Goal: Transaction & Acquisition: Purchase product/service

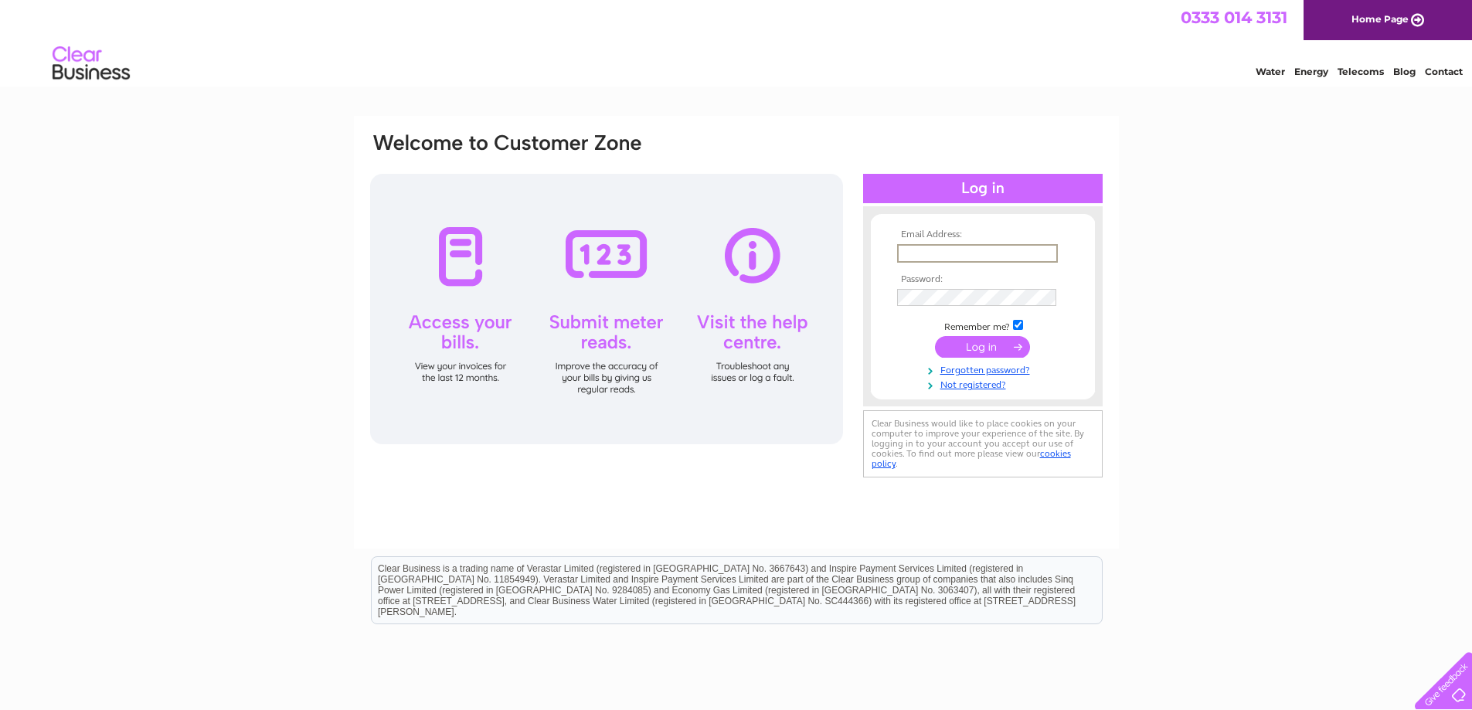
click at [972, 256] on input "text" at bounding box center [977, 253] width 161 height 19
type input "[EMAIL_ADDRESS][DOMAIN_NAME]"
click at [989, 349] on input "submit" at bounding box center [982, 347] width 95 height 22
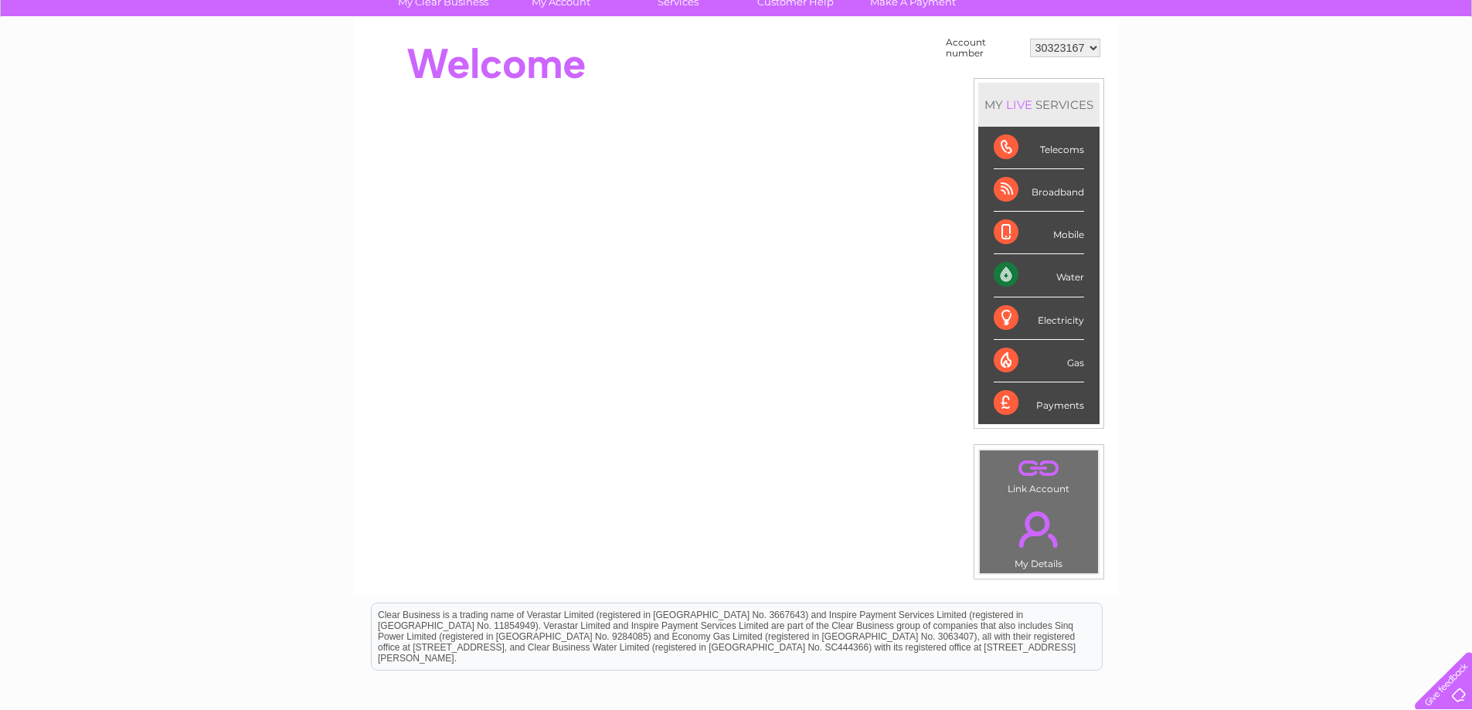
scroll to position [155, 0]
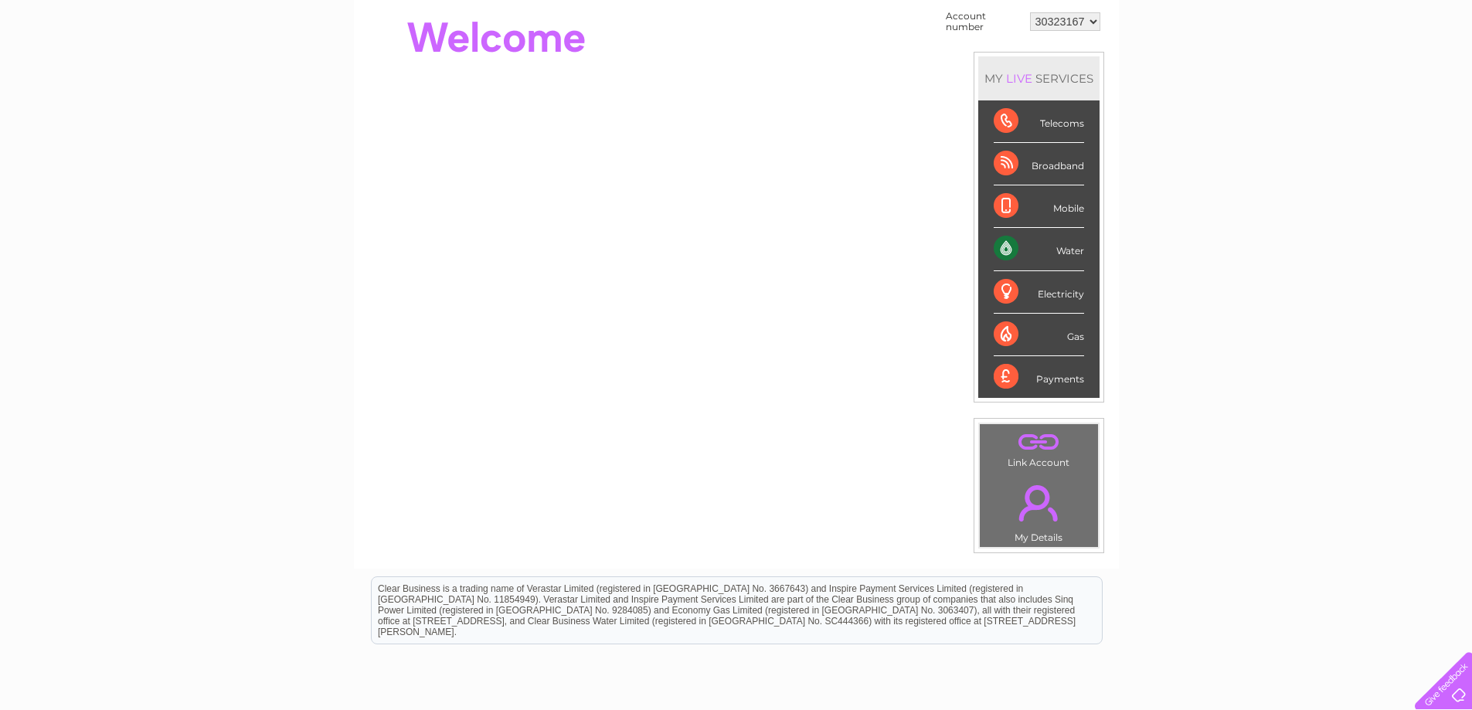
click at [1015, 247] on div "Water" at bounding box center [1039, 249] width 90 height 43
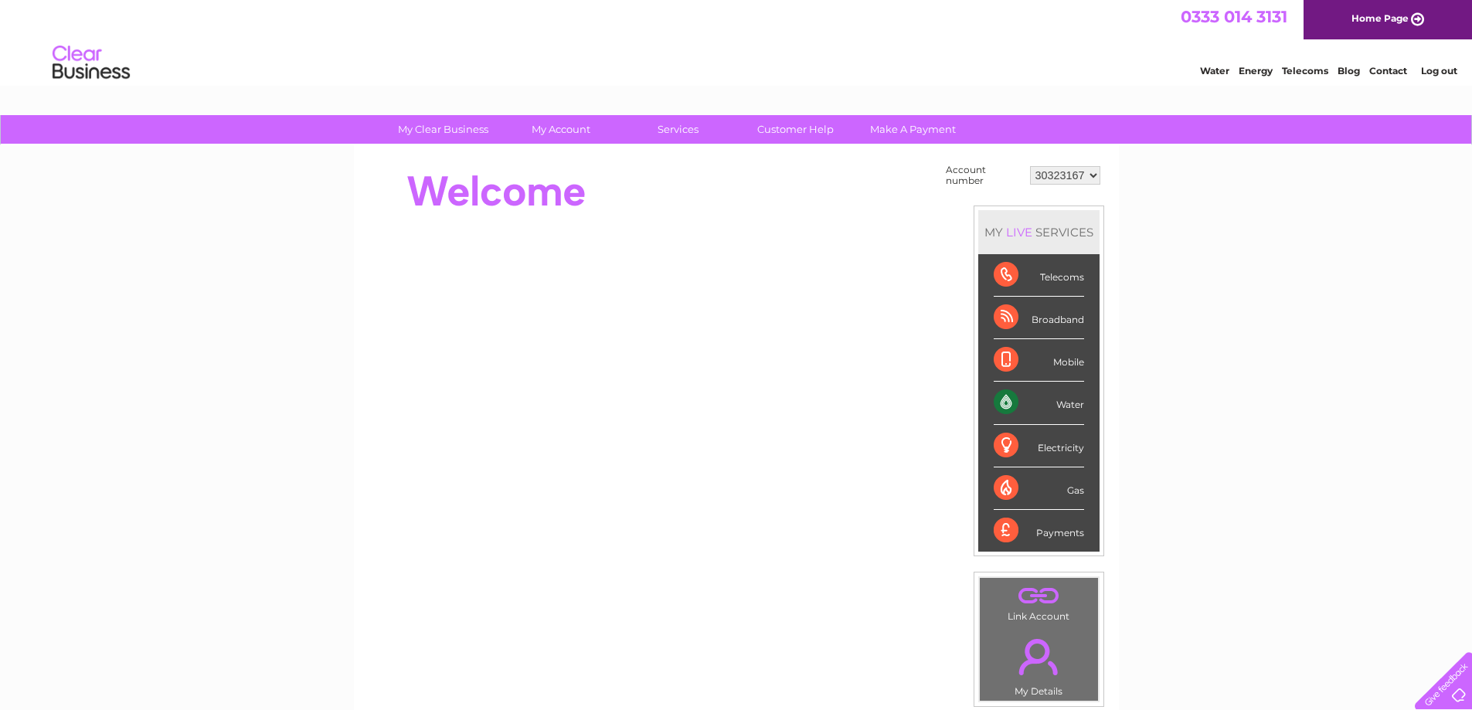
scroll to position [0, 0]
click at [903, 132] on link "Make A Payment" at bounding box center [913, 130] width 128 height 29
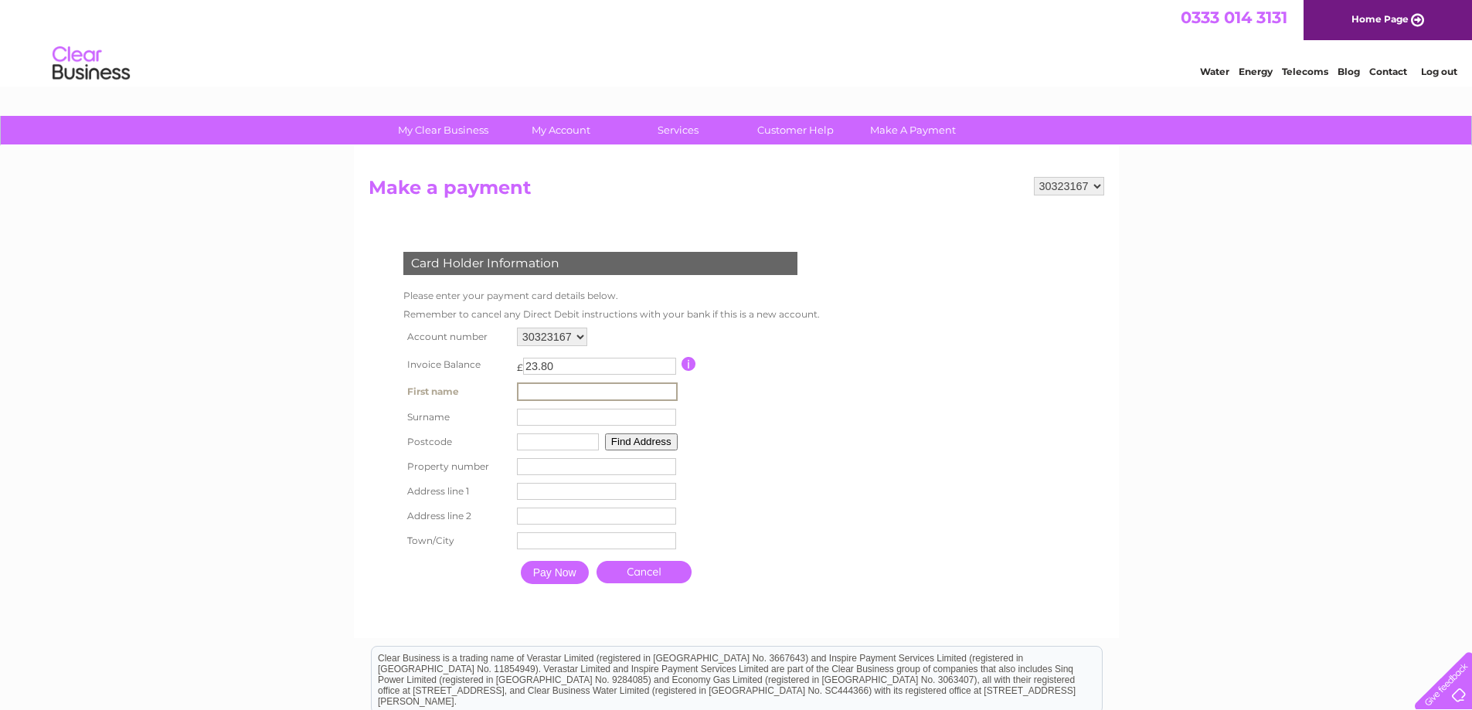
click at [548, 397] on input "text" at bounding box center [597, 392] width 161 height 19
type input "[PERSON_NAME]"
type input "HP13 6GR"
click at [638, 444] on button "Find Address" at bounding box center [639, 440] width 73 height 17
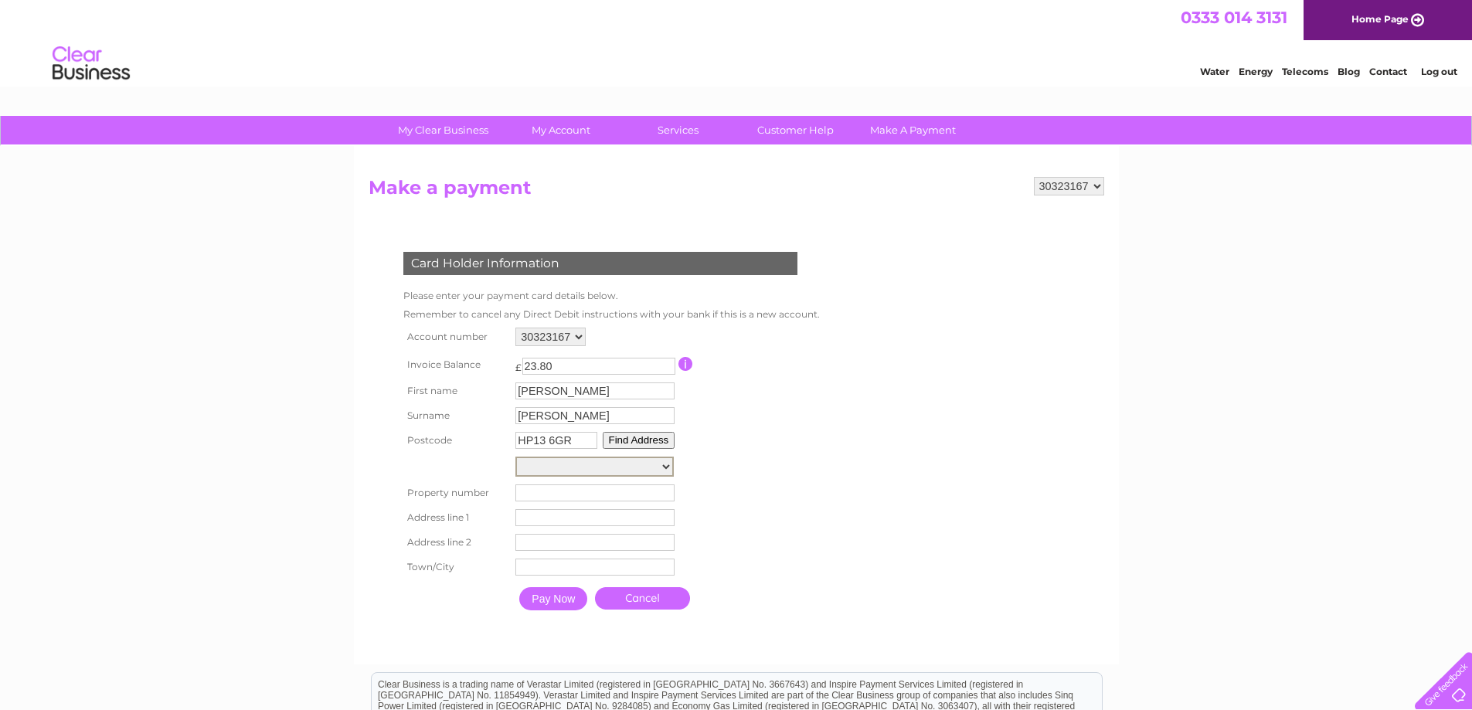
click at [658, 469] on select "Butterfly House, Kingswood Park Butterfly House, Kingswood Park Kingswood Count…" at bounding box center [595, 467] width 158 height 20
select select ",Kingswood Park,,High Wycombe"
click at [516, 457] on select "Butterfly House, Kingswood Park Butterfly House, Kingswood Park Kingswood Count…" at bounding box center [595, 467] width 158 height 20
type input "Kingswood Park"
type input "High Wycombe"
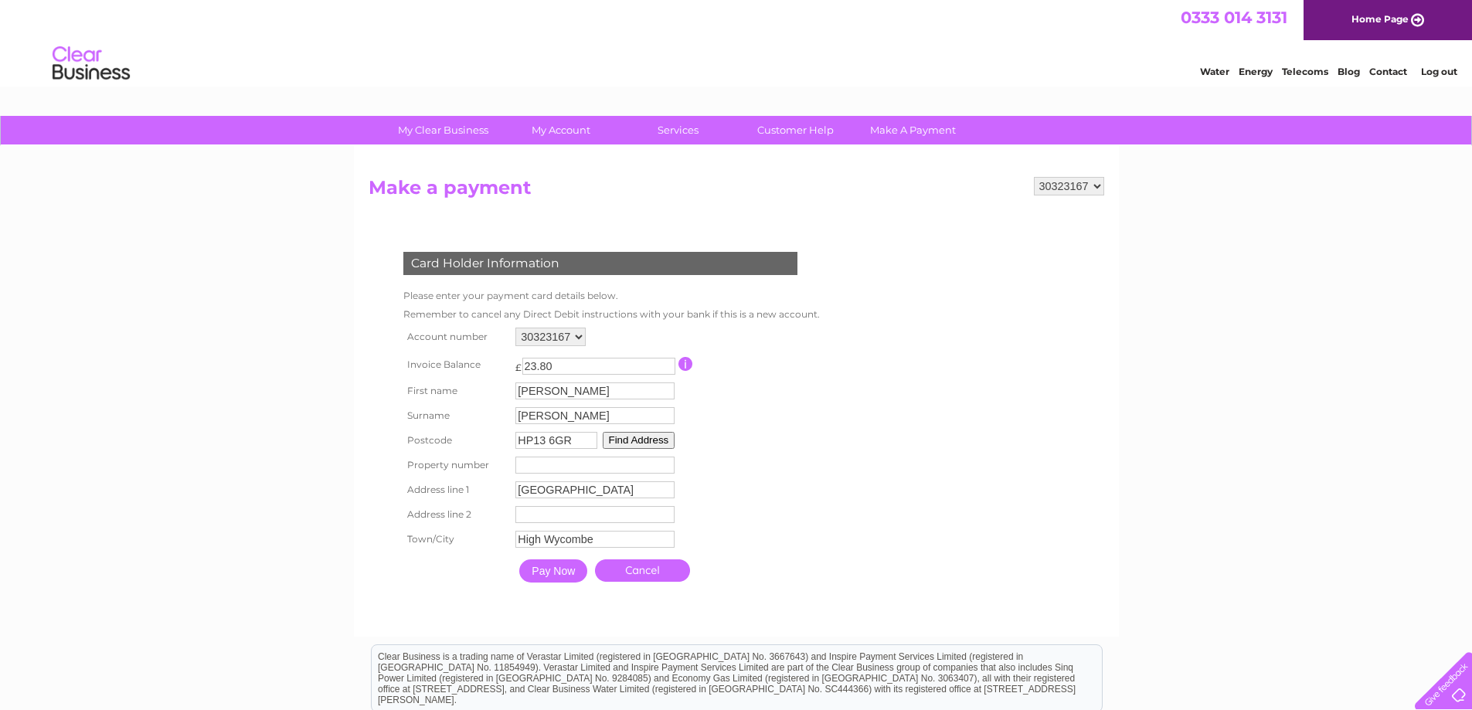
scroll to position [77, 0]
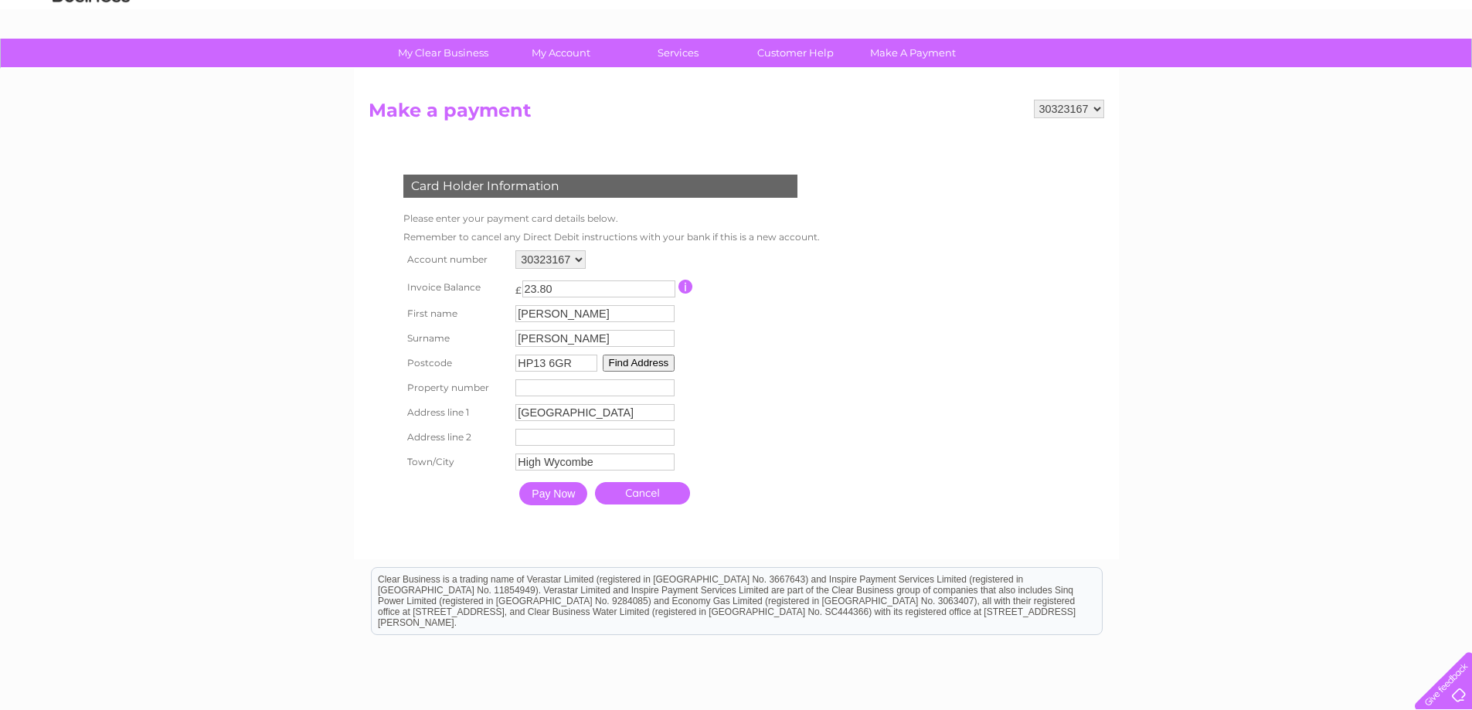
click at [557, 493] on input "Pay Now" at bounding box center [553, 493] width 68 height 23
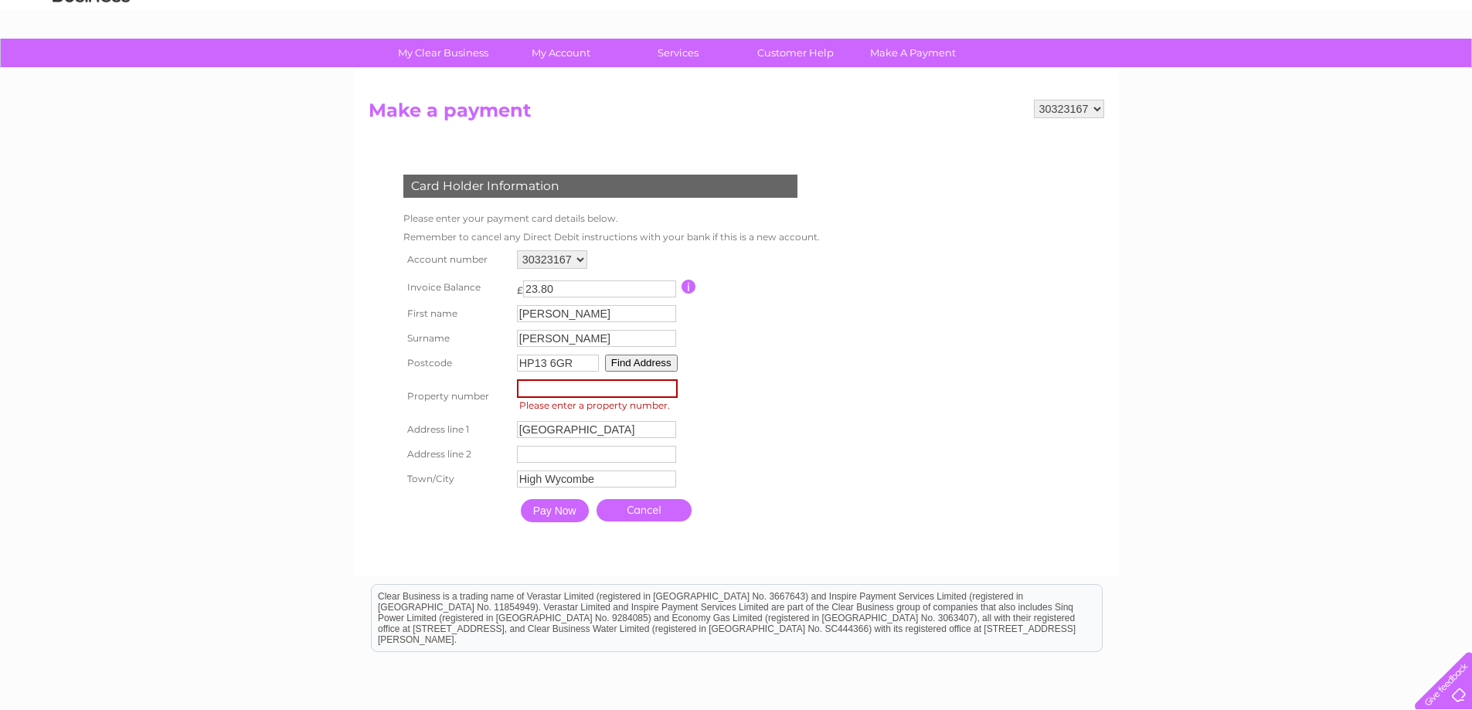
click at [601, 386] on input "number" at bounding box center [597, 389] width 161 height 19
click at [660, 390] on input "number" at bounding box center [597, 389] width 161 height 19
drag, startPoint x: 701, startPoint y: 389, endPoint x: 774, endPoint y: 389, distance: 72.7
click at [708, 390] on table "Account number 30323167 Invoice Balance £ 23.80 First name Carole Surname" at bounding box center [610, 389] width 421 height 284
click at [560, 513] on input "Pay Now" at bounding box center [555, 510] width 68 height 23
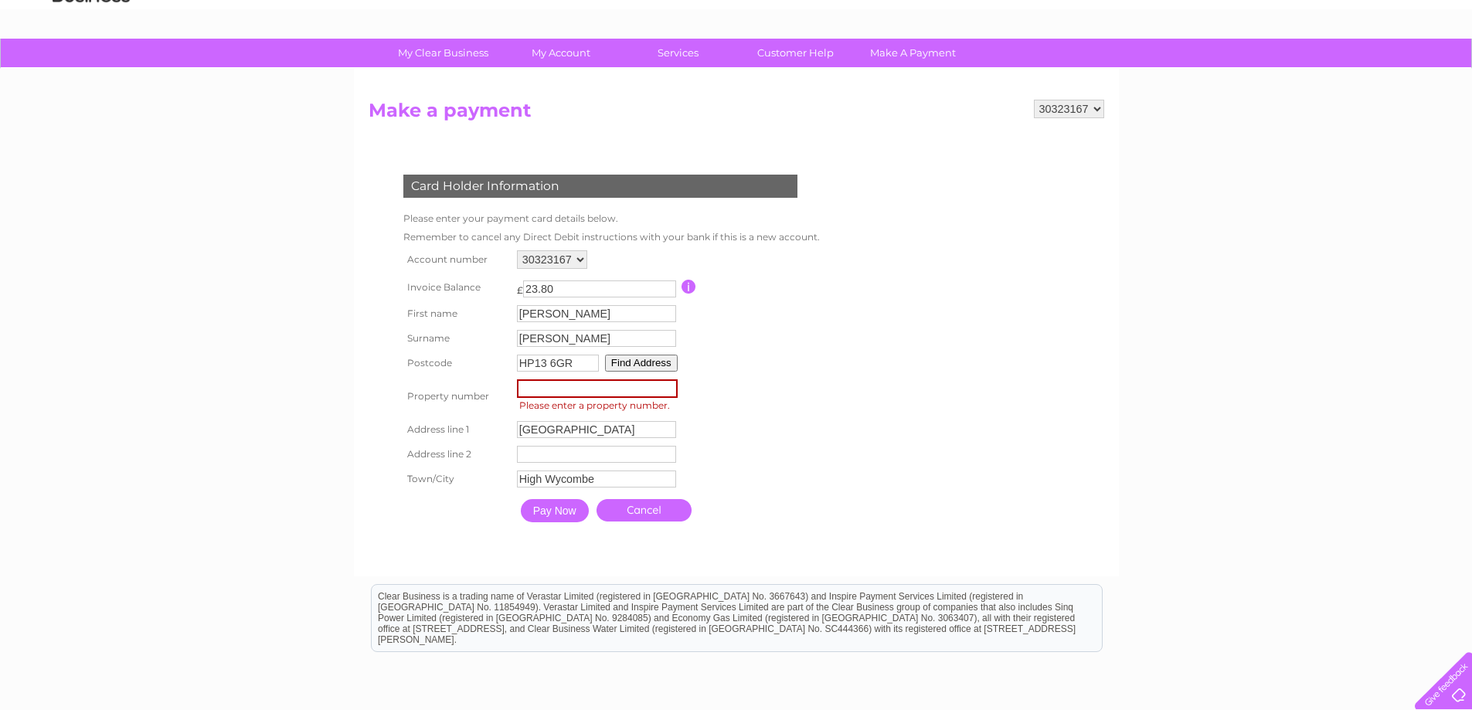
click at [585, 393] on input "number" at bounding box center [597, 389] width 161 height 19
click at [549, 514] on input "Pay Now" at bounding box center [555, 510] width 68 height 23
click at [576, 502] on input "Pay Now" at bounding box center [555, 510] width 68 height 23
click at [647, 359] on button "Find Address" at bounding box center [641, 363] width 73 height 17
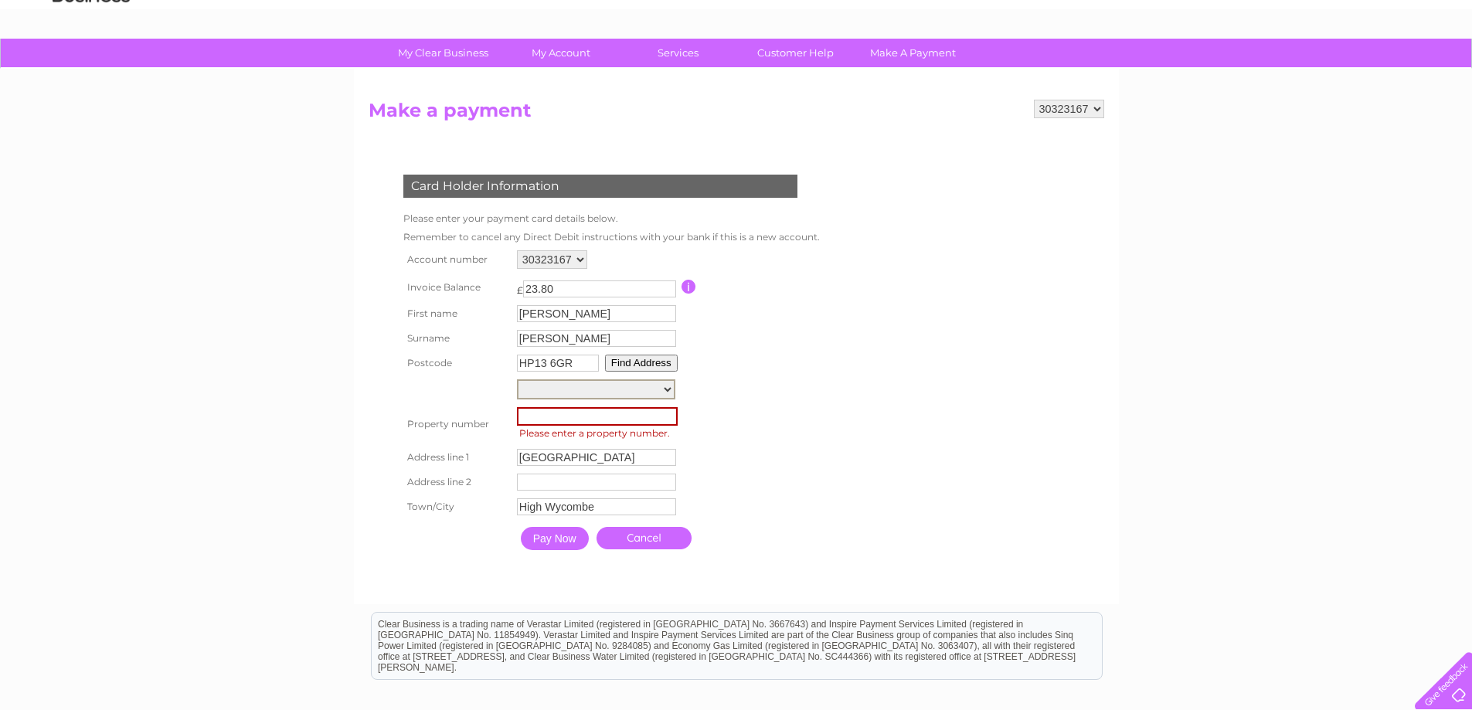
click at [664, 382] on select "Butterfly House, Kingswood Park Butterfly House, Kingswood Park Kingswood Count…" at bounding box center [596, 390] width 158 height 20
select select ",Kingswood Park,,High Wycombe"
click at [517, 380] on select "Butterfly House, Kingswood Park Butterfly House, Kingswood Park Kingswood Count…" at bounding box center [596, 390] width 158 height 20
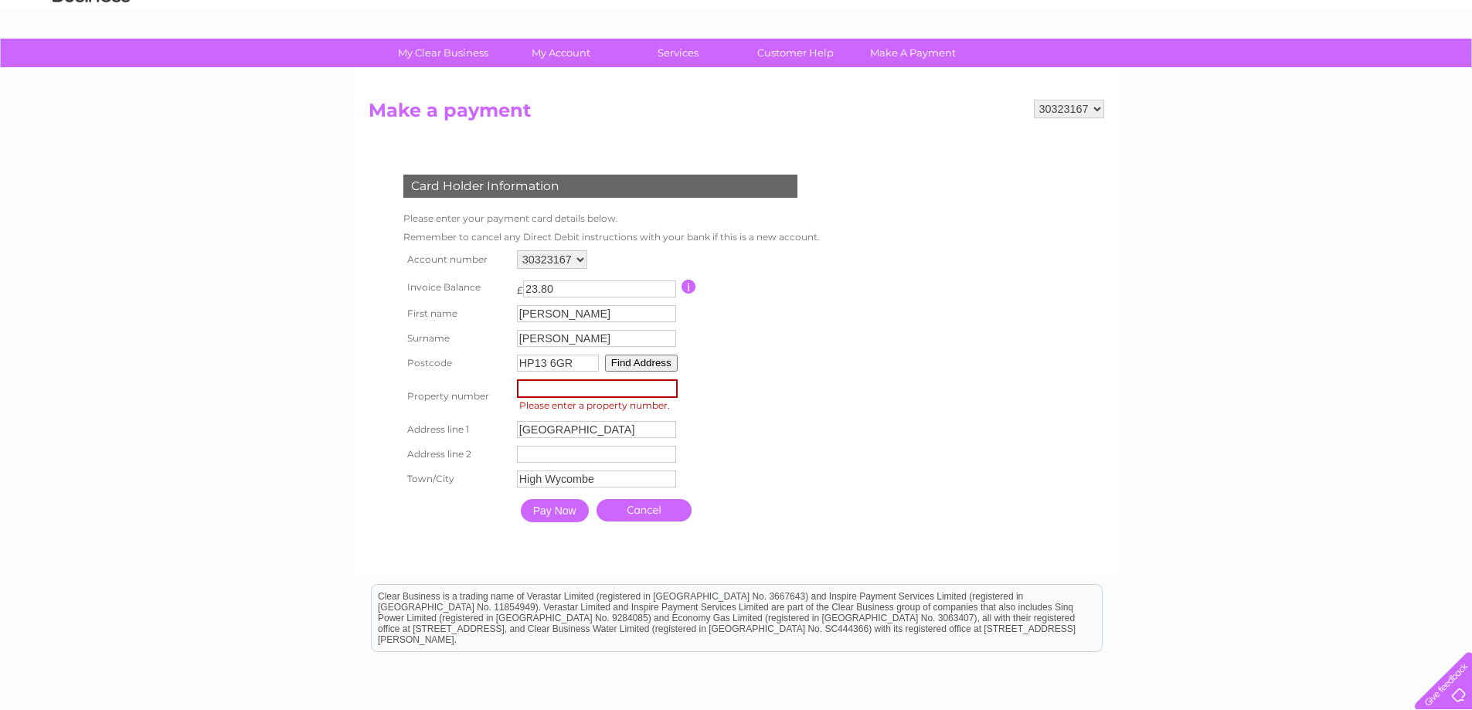
click at [654, 517] on link "Cancel" at bounding box center [644, 510] width 95 height 22
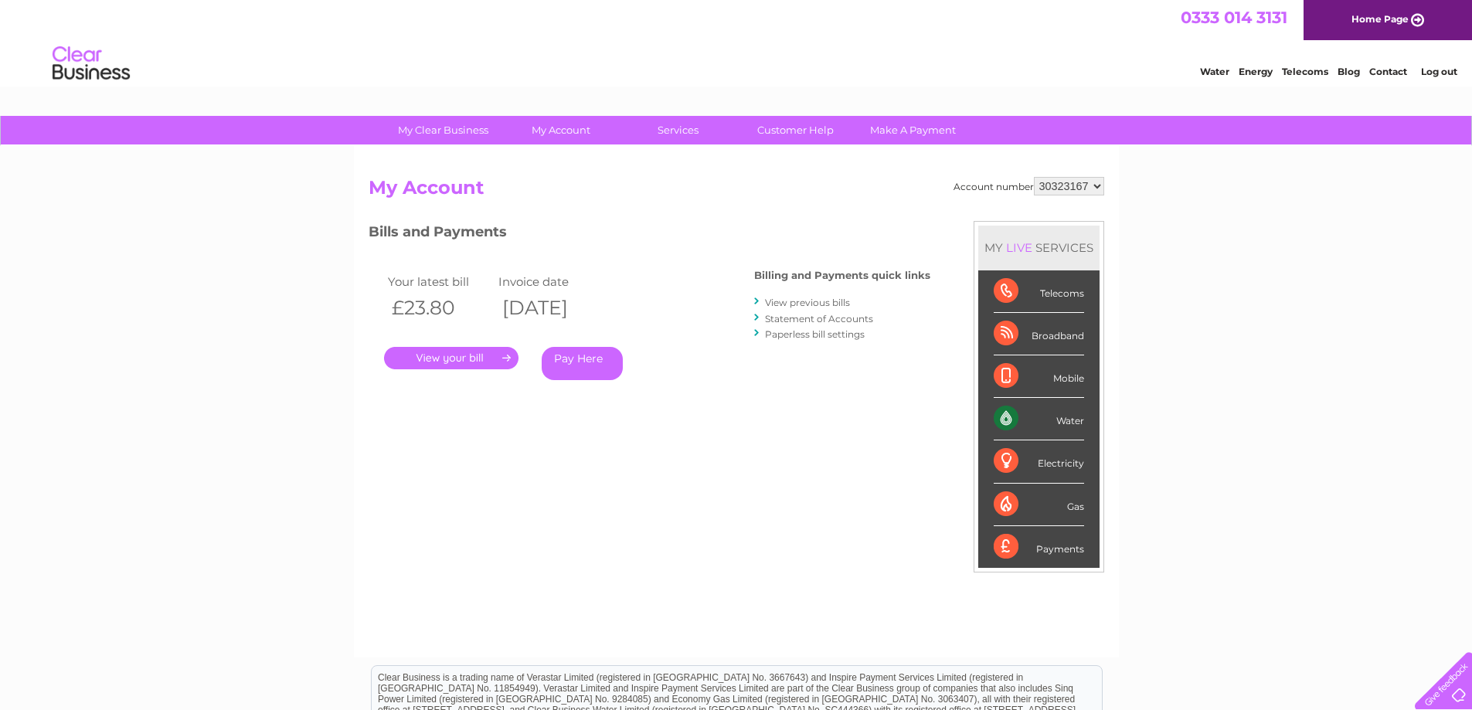
click at [587, 356] on link "Pay Here" at bounding box center [582, 363] width 81 height 33
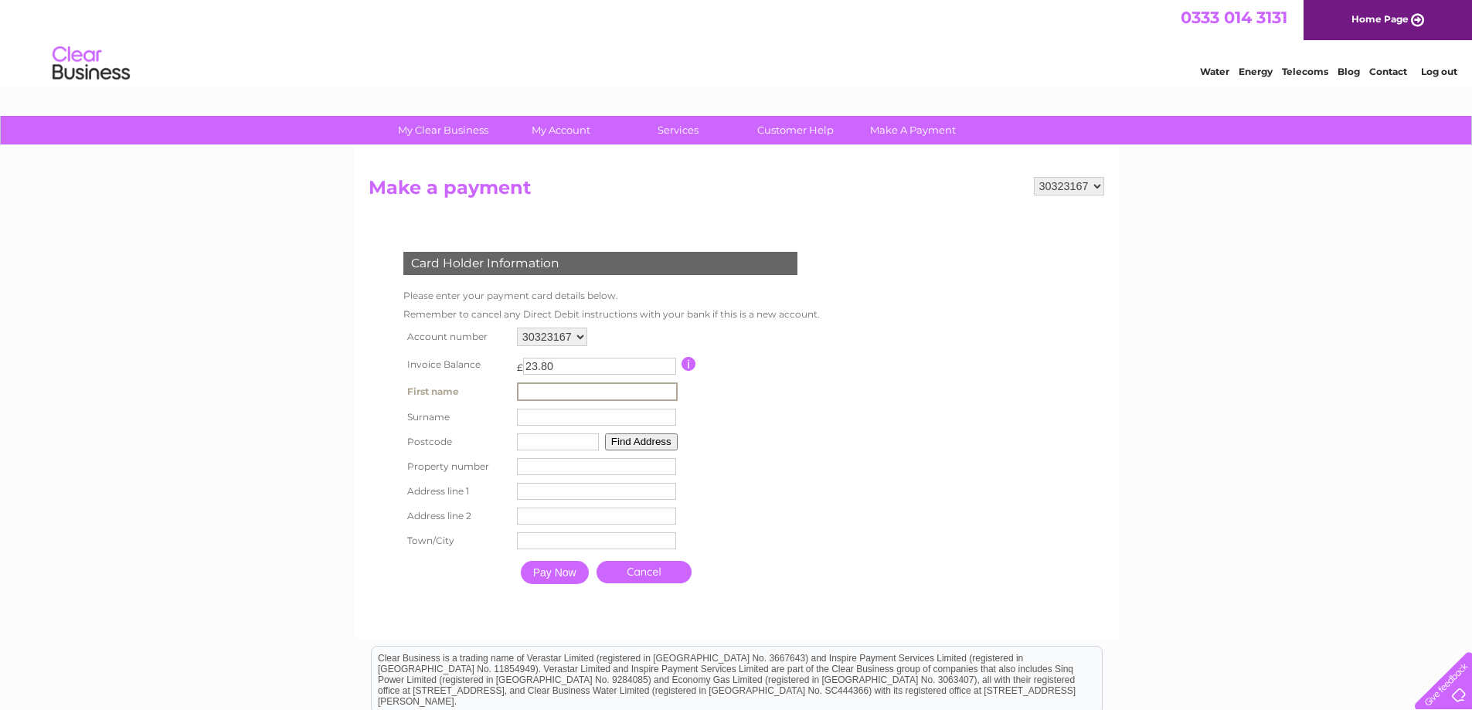
click at [605, 399] on input "text" at bounding box center [597, 392] width 161 height 19
type input "[PERSON_NAME]"
type input "HP13 6GR"
type input "South Bucks Hospice"
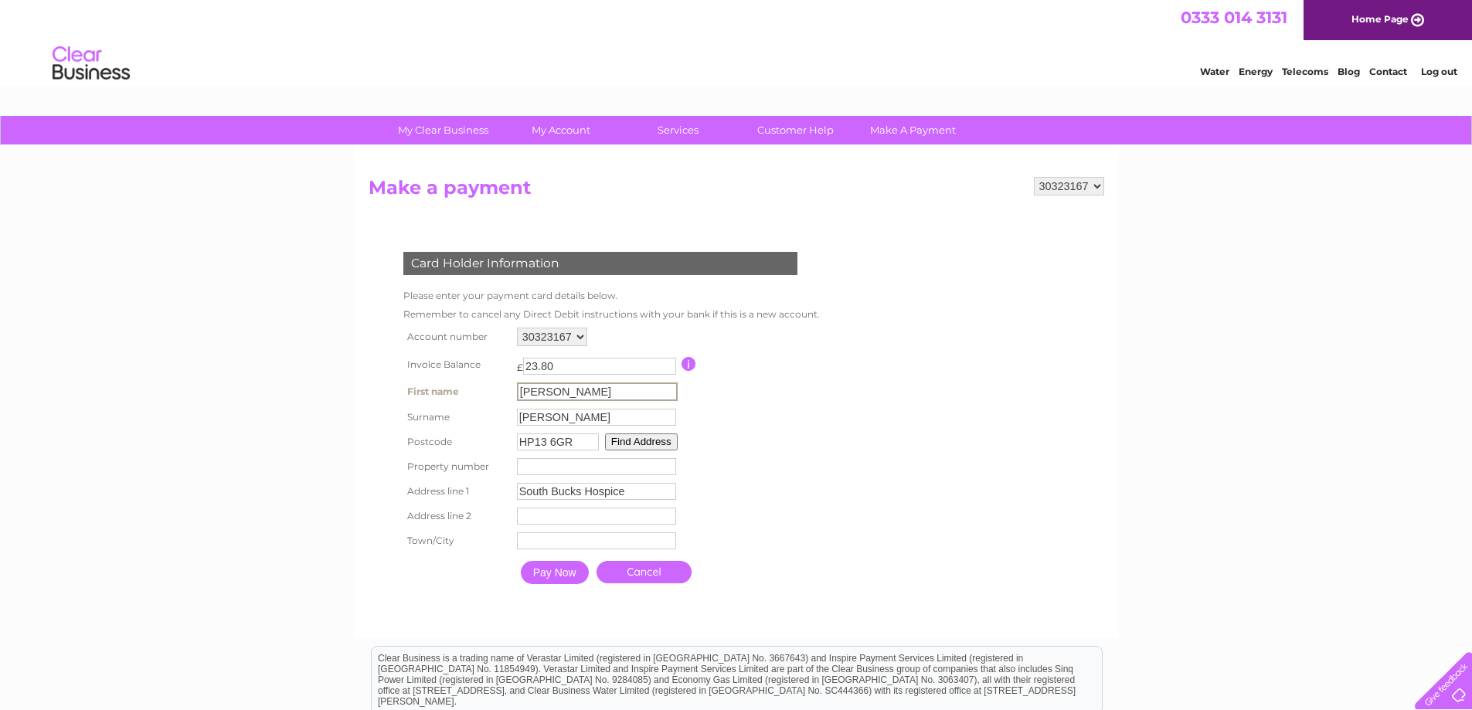
type input "Butterfly House"
type input "[GEOGRAPHIC_DATA]"
drag, startPoint x: 584, startPoint y: 441, endPoint x: 479, endPoint y: 447, distance: 104.5
click at [479, 447] on tr "Postcode HP13 6GR Find Address" at bounding box center [608, 440] width 417 height 25
click at [589, 465] on input "number" at bounding box center [595, 465] width 159 height 17
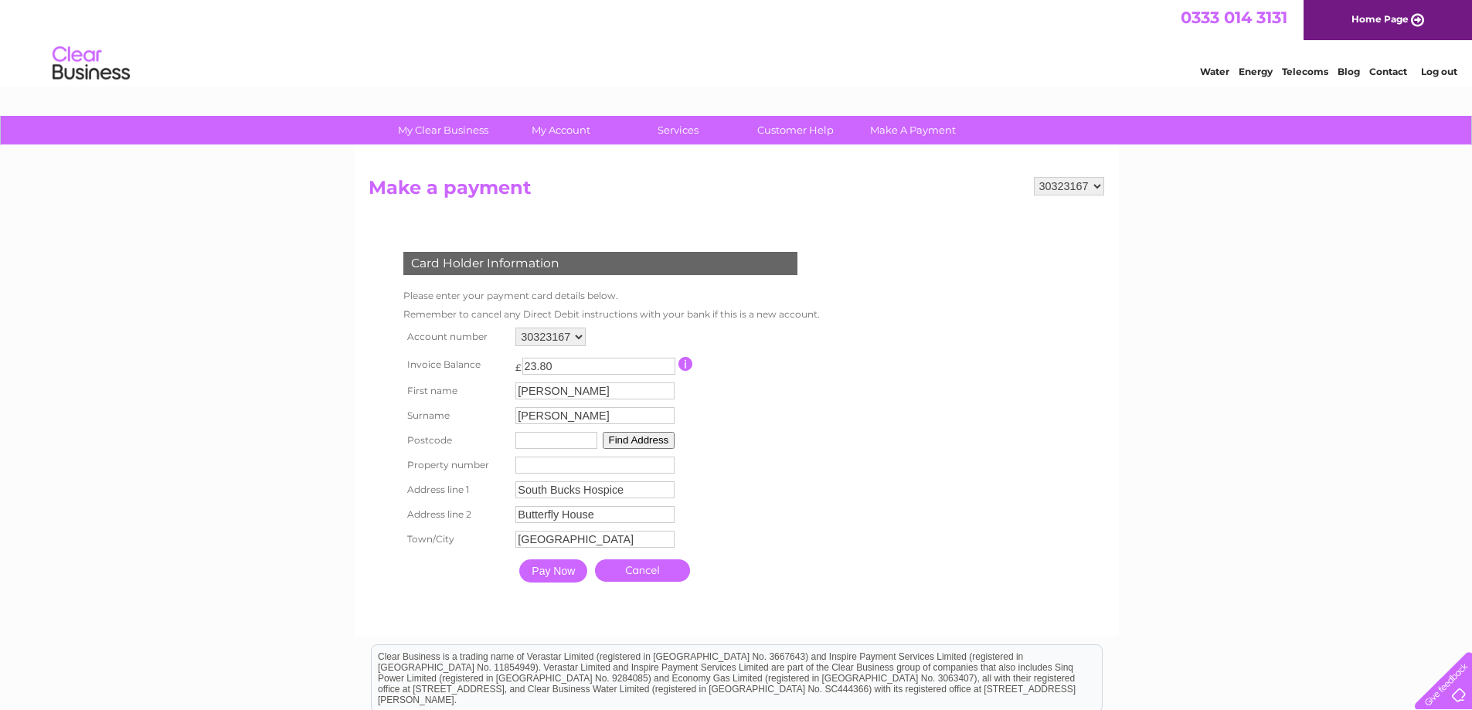
drag, startPoint x: 561, startPoint y: 460, endPoint x: 476, endPoint y: 461, distance: 85.0
click at [476, 461] on tr "Property number Property Number" at bounding box center [608, 465] width 417 height 25
drag, startPoint x: 638, startPoint y: 492, endPoint x: 473, endPoint y: 491, distance: 165.4
click at [473, 491] on tr "Address line 1 [GEOGRAPHIC_DATA] Address Line One" at bounding box center [610, 491] width 421 height 26
type input "Butterfly House"
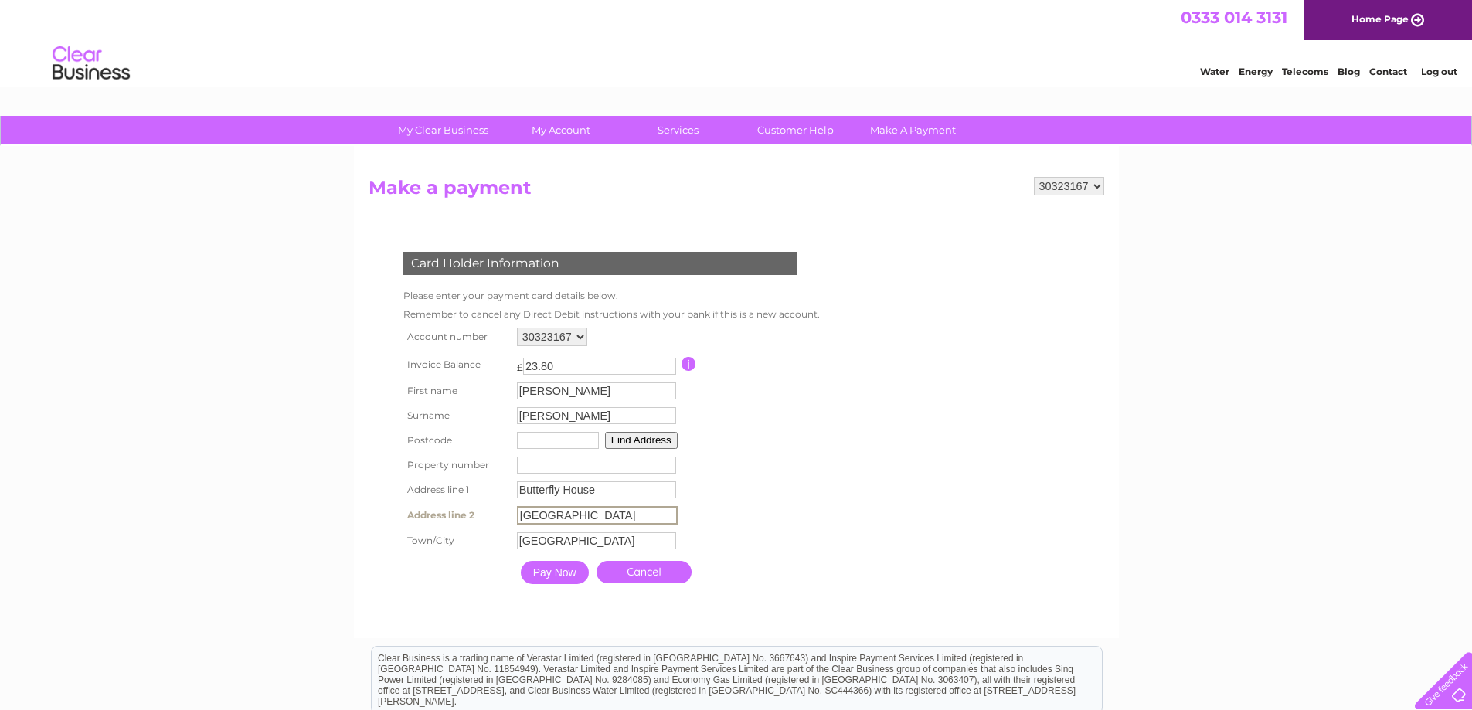
type input "[GEOGRAPHIC_DATA]"
type input "High Wycombe"
click at [547, 569] on input "Pay Now" at bounding box center [553, 571] width 68 height 23
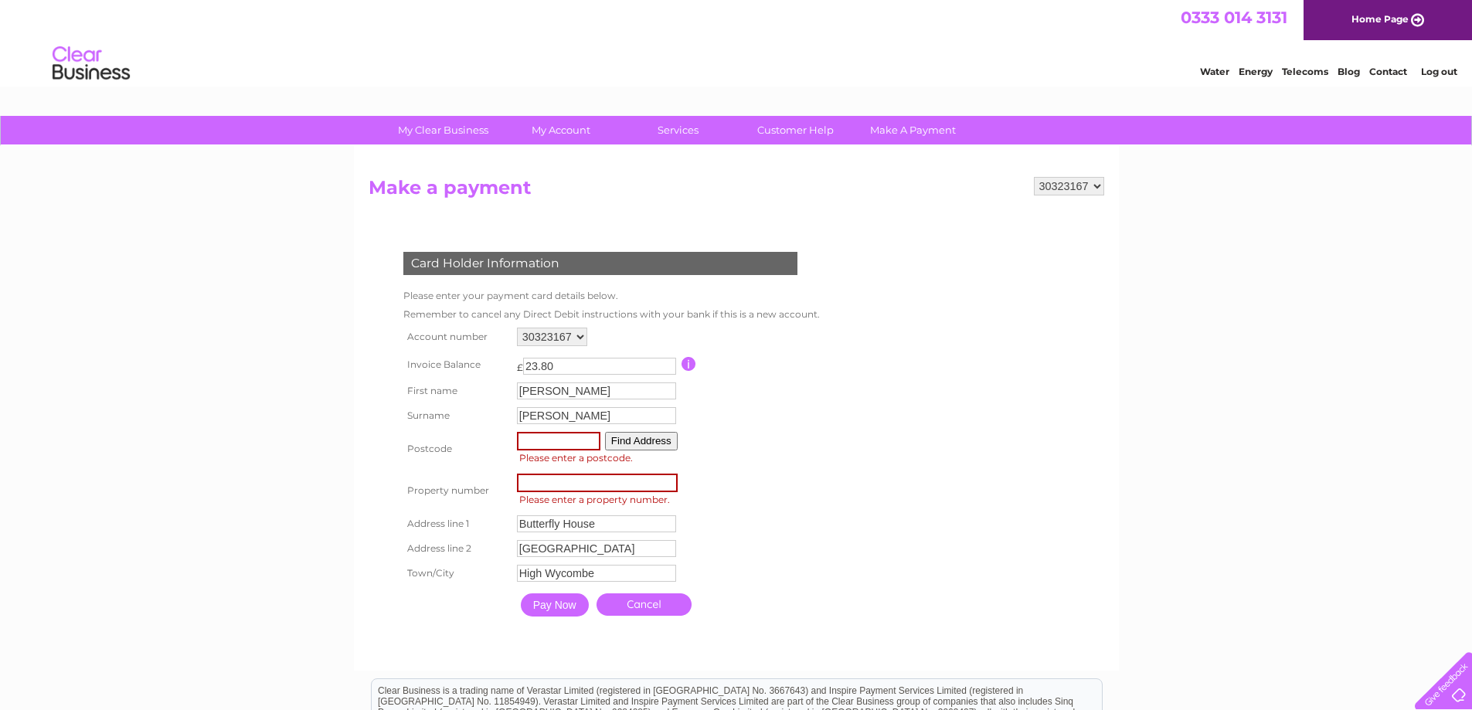
click at [542, 437] on input "text" at bounding box center [558, 441] width 83 height 19
type input "HP13 6GR"
click at [814, 437] on table "Account number 30323167 Invoice Balance £ 23.80 First name [PERSON_NAME]" at bounding box center [610, 474] width 421 height 301
click at [556, 605] on input "Pay Now" at bounding box center [555, 603] width 68 height 23
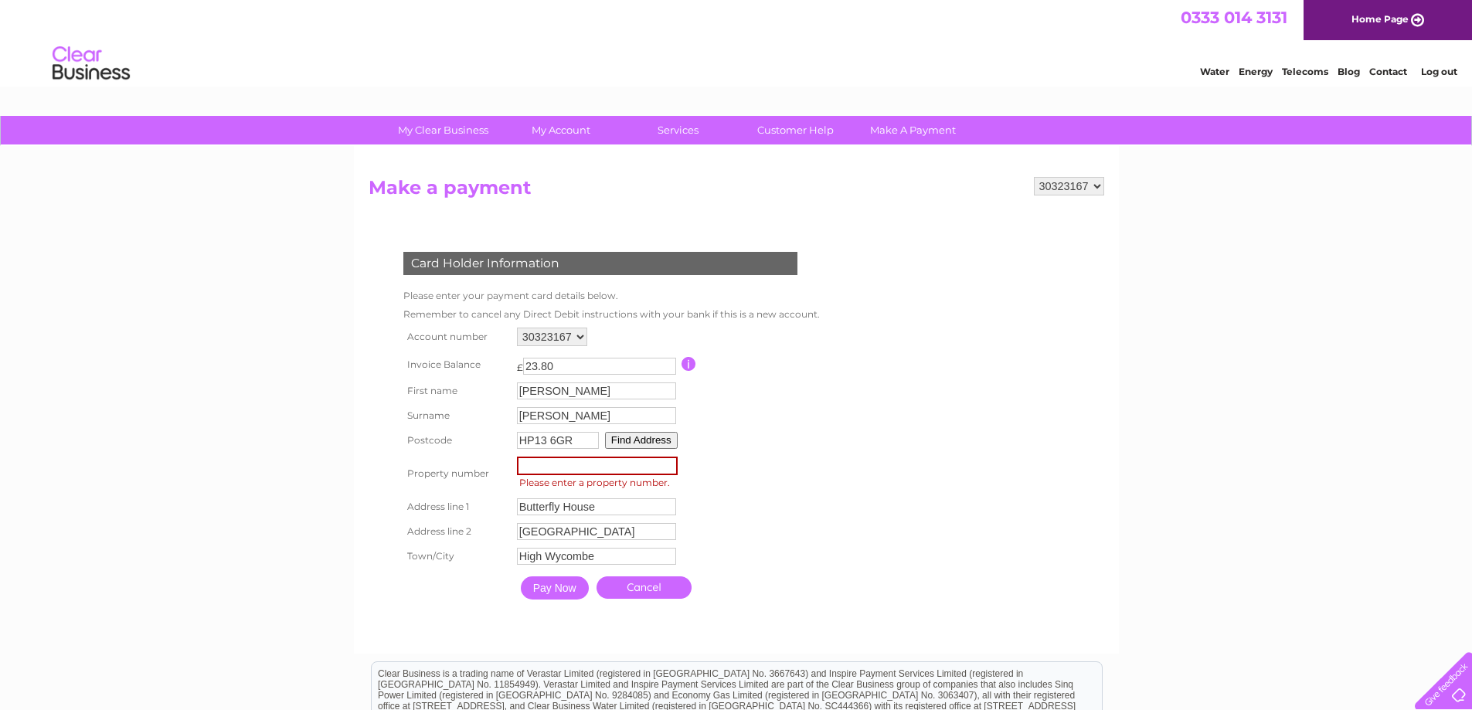
click at [555, 593] on input "Pay Now" at bounding box center [555, 588] width 68 height 23
click at [583, 467] on input "number" at bounding box center [597, 466] width 161 height 19
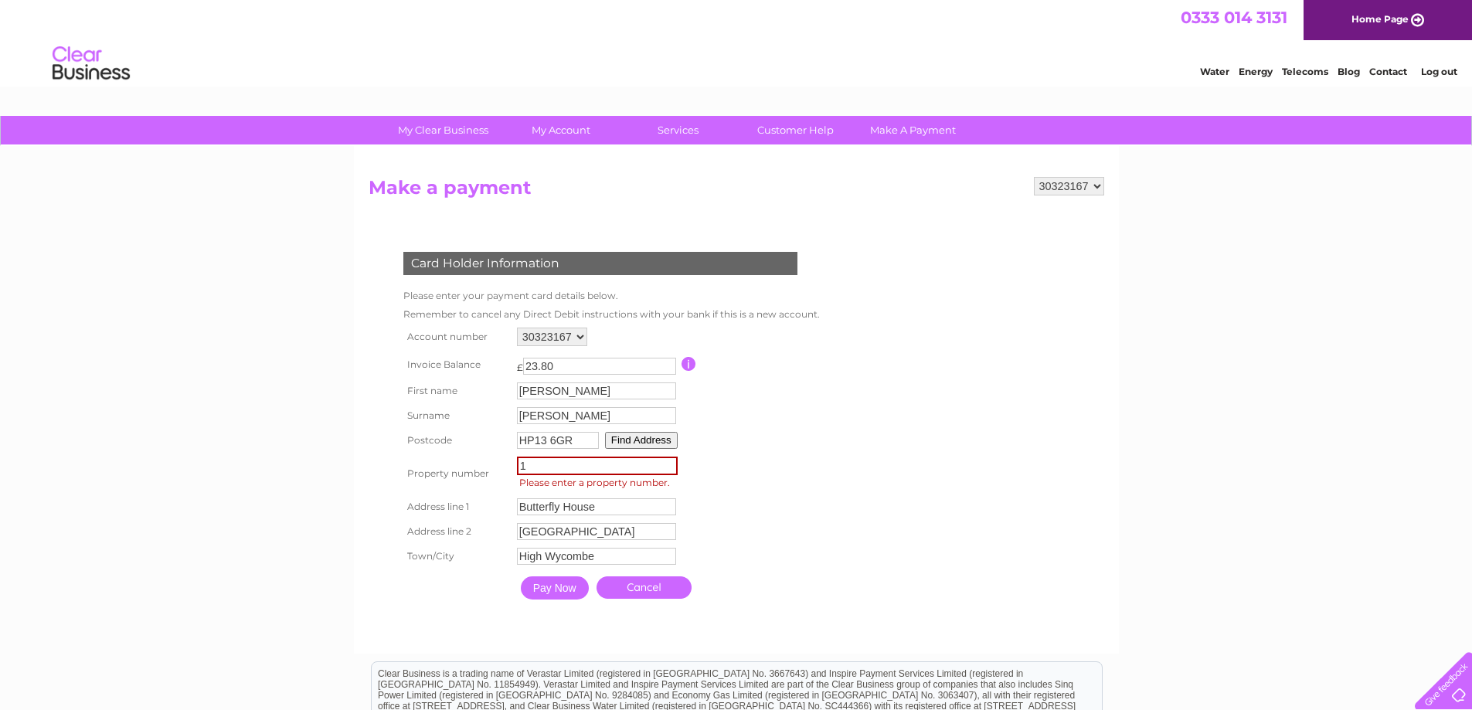
type input "1"
click at [672, 463] on input "1" at bounding box center [597, 466] width 161 height 19
click at [863, 478] on form "30323167 Make a payment Card Holder Information Please enter your payment card …" at bounding box center [737, 407] width 736 height 461
drag, startPoint x: 542, startPoint y: 461, endPoint x: 470, endPoint y: 454, distance: 72.1
click at [470, 454] on tr "Property number 1 Property Number Please enter a property number." at bounding box center [608, 473] width 417 height 40
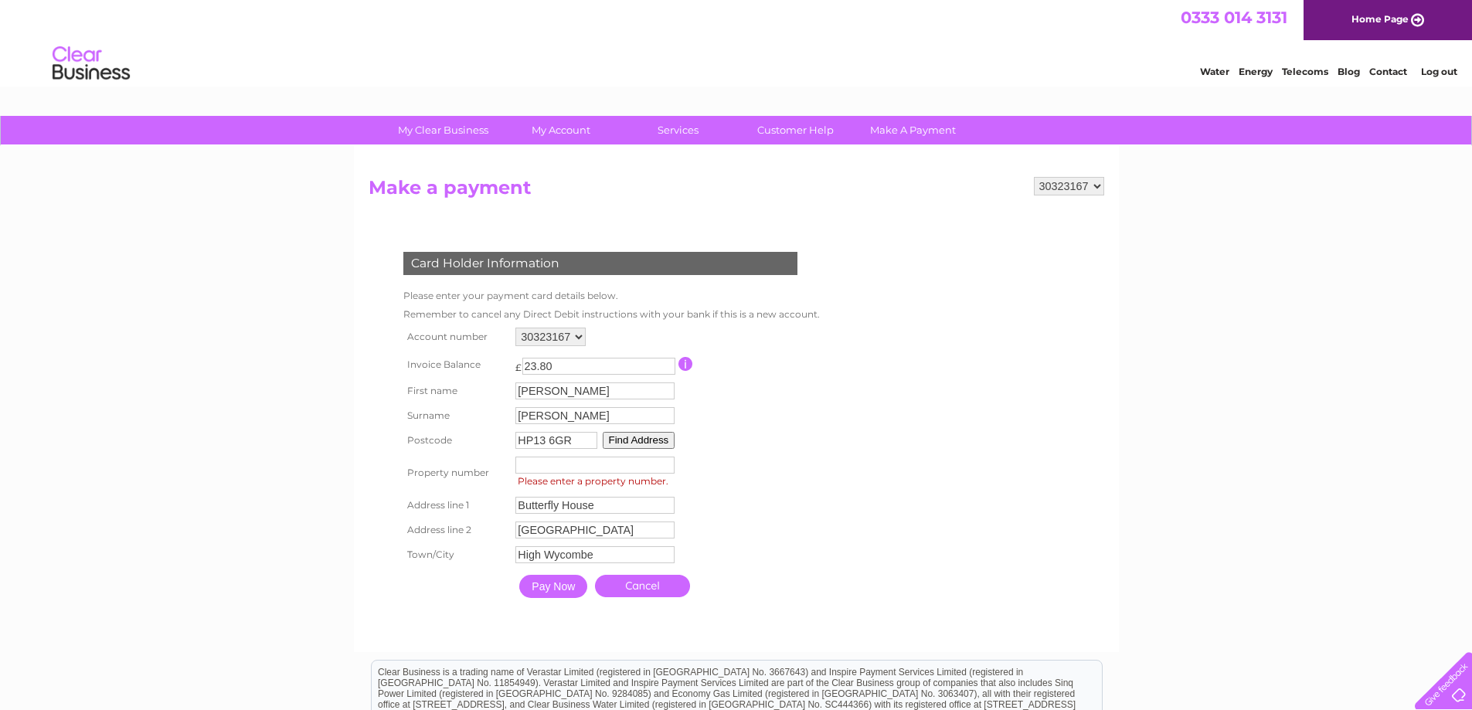
click at [566, 584] on input "Pay Now" at bounding box center [553, 586] width 68 height 23
click at [566, 584] on input "Pay Now" at bounding box center [555, 588] width 68 height 23
click at [546, 592] on input "Pay Now" at bounding box center [555, 588] width 68 height 23
click at [689, 362] on input "button" at bounding box center [689, 364] width 15 height 14
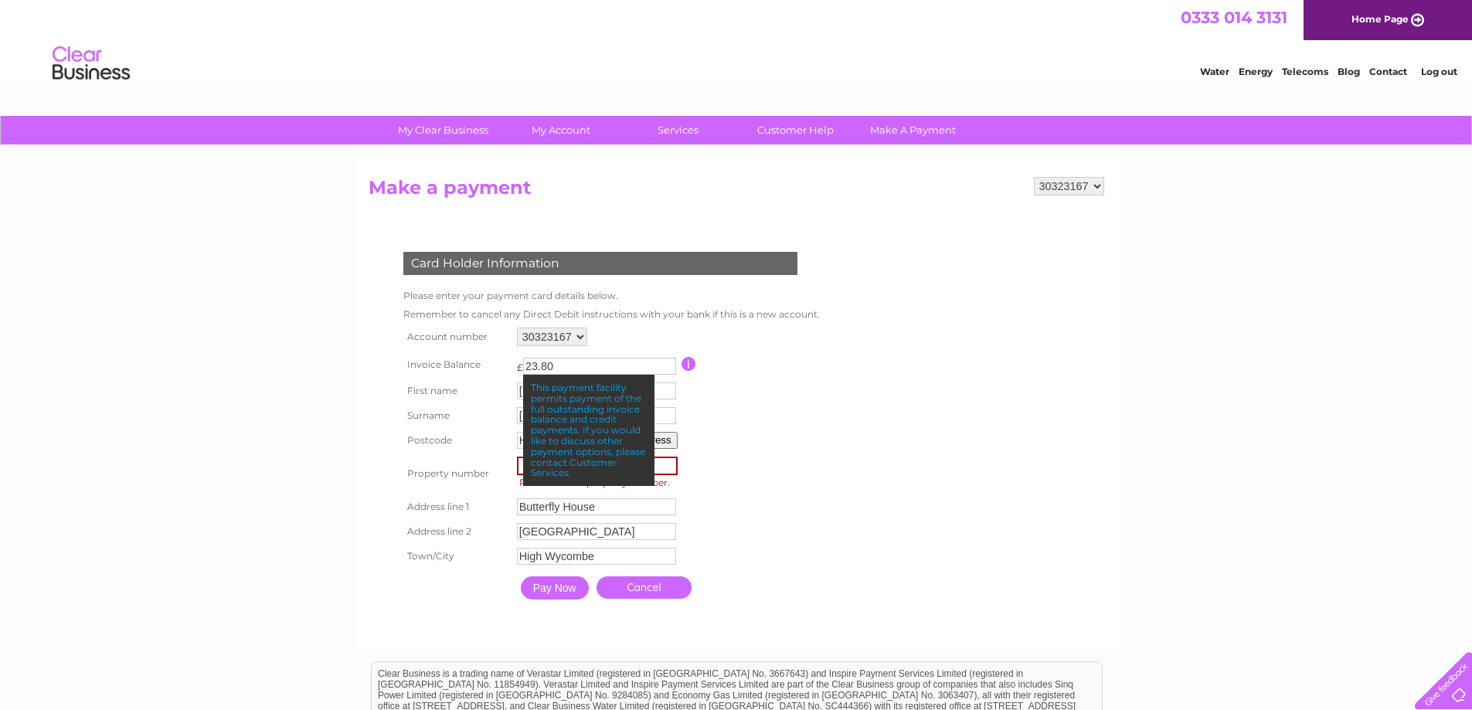
click at [761, 476] on table "Account number 30323167 Invoice Balance £ 23.80 First name [PERSON_NAME]" at bounding box center [610, 466] width 421 height 284
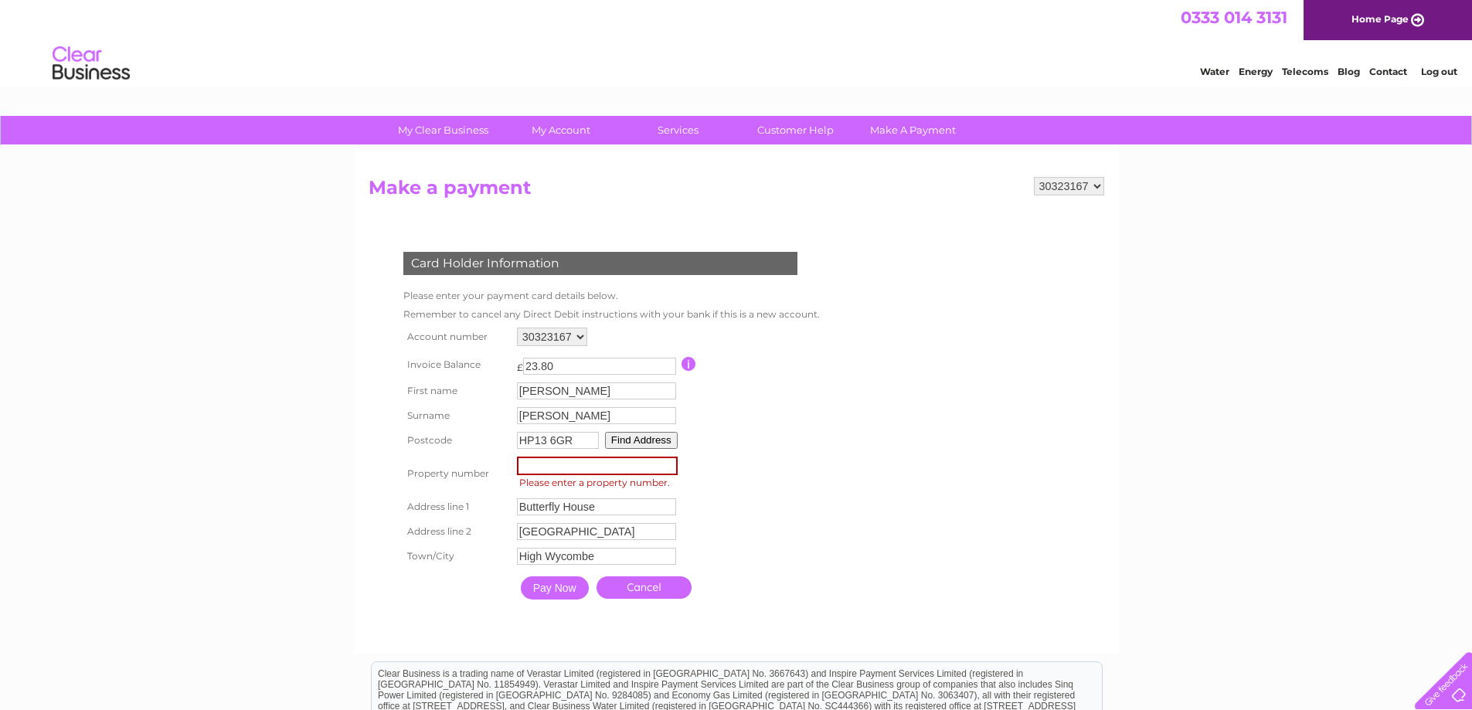
click at [546, 590] on input "Pay Now" at bounding box center [555, 588] width 68 height 23
click at [554, 470] on input "number" at bounding box center [597, 466] width 161 height 19
click at [553, 594] on input "Pay Now" at bounding box center [555, 588] width 68 height 23
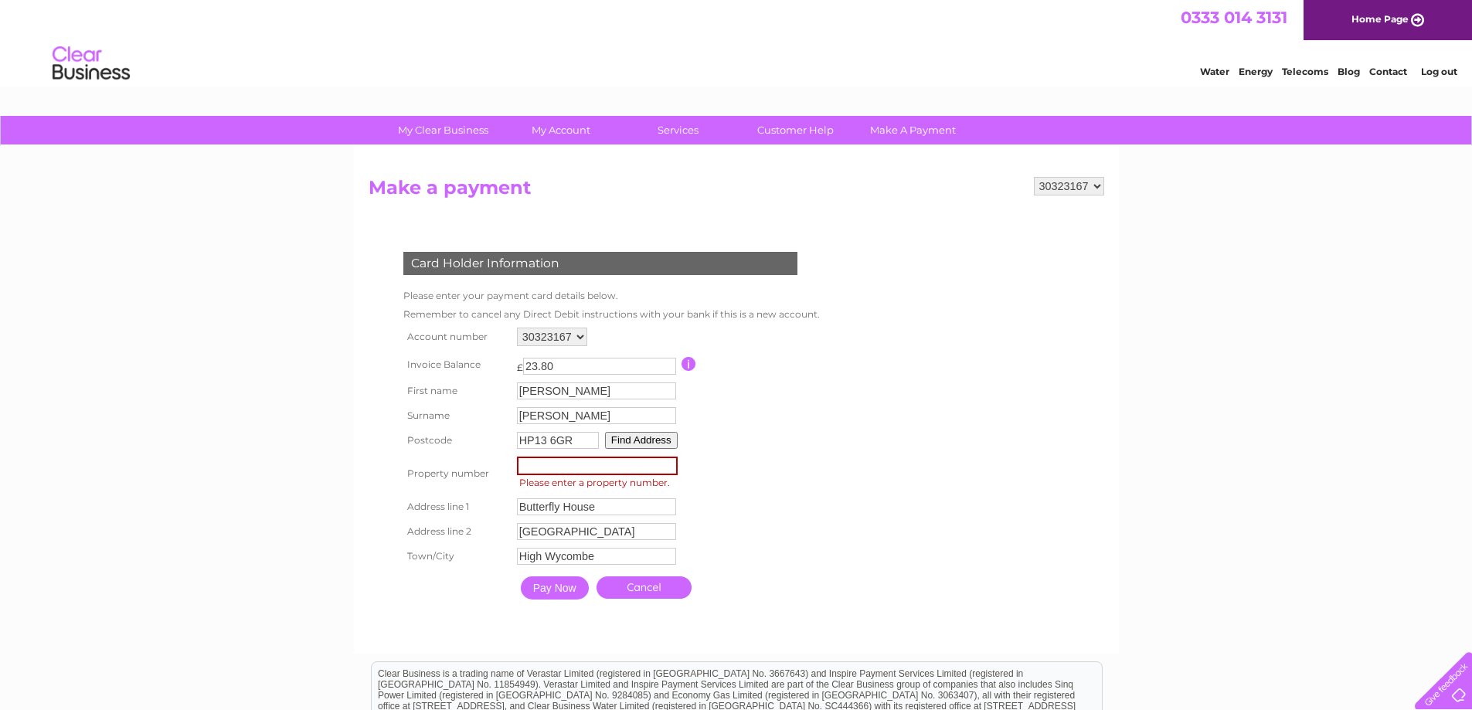
click at [553, 594] on input "Pay Now" at bounding box center [555, 588] width 68 height 23
click at [578, 473] on input "number" at bounding box center [597, 466] width 161 height 19
click at [567, 458] on input "number" at bounding box center [597, 466] width 161 height 19
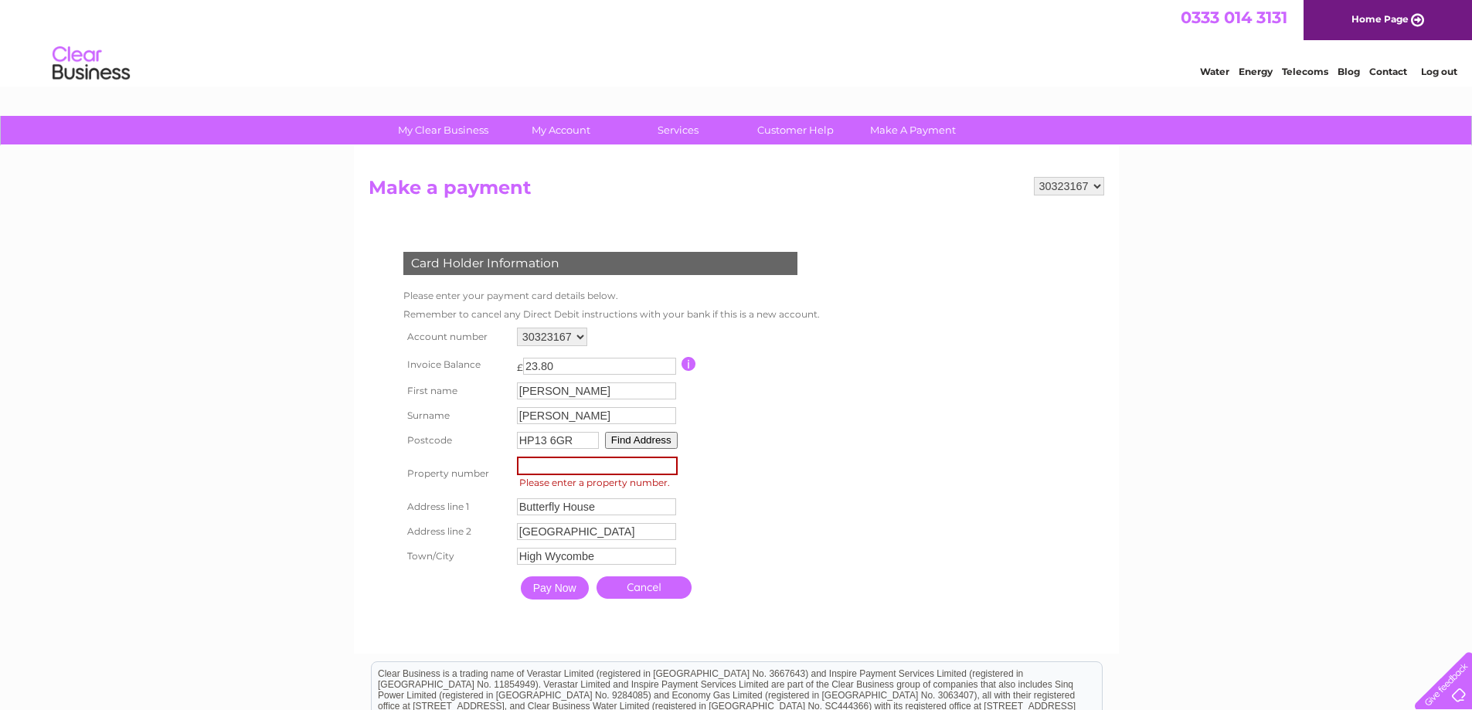
click at [853, 450] on form "30323167 Make a payment Card Holder Information Please enter your payment card …" at bounding box center [737, 407] width 736 height 461
click at [553, 587] on input "Pay Now" at bounding box center [555, 588] width 68 height 23
click at [1103, 198] on h2 "Make a payment" at bounding box center [737, 191] width 736 height 29
click at [1091, 191] on select "30323167" at bounding box center [1069, 186] width 70 height 19
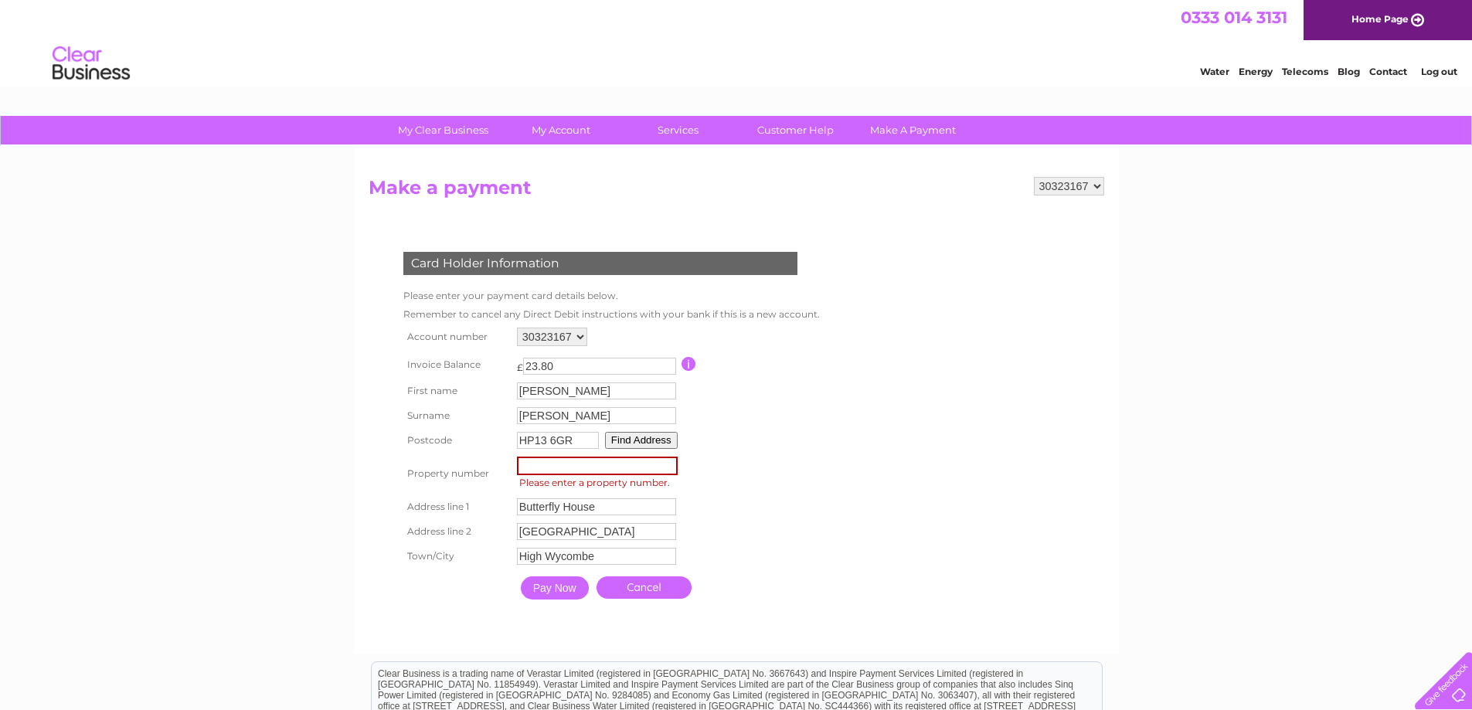
click at [1091, 191] on select "30323167" at bounding box center [1069, 186] width 70 height 19
click at [1004, 405] on form "30323167 Make a payment Card Holder Information Please enter your payment card …" at bounding box center [737, 407] width 736 height 461
drag, startPoint x: 557, startPoint y: 587, endPoint x: 562, endPoint y: 484, distance: 102.9
click at [558, 587] on input "Pay Now" at bounding box center [555, 588] width 68 height 23
click at [570, 465] on input "number" at bounding box center [597, 466] width 161 height 19
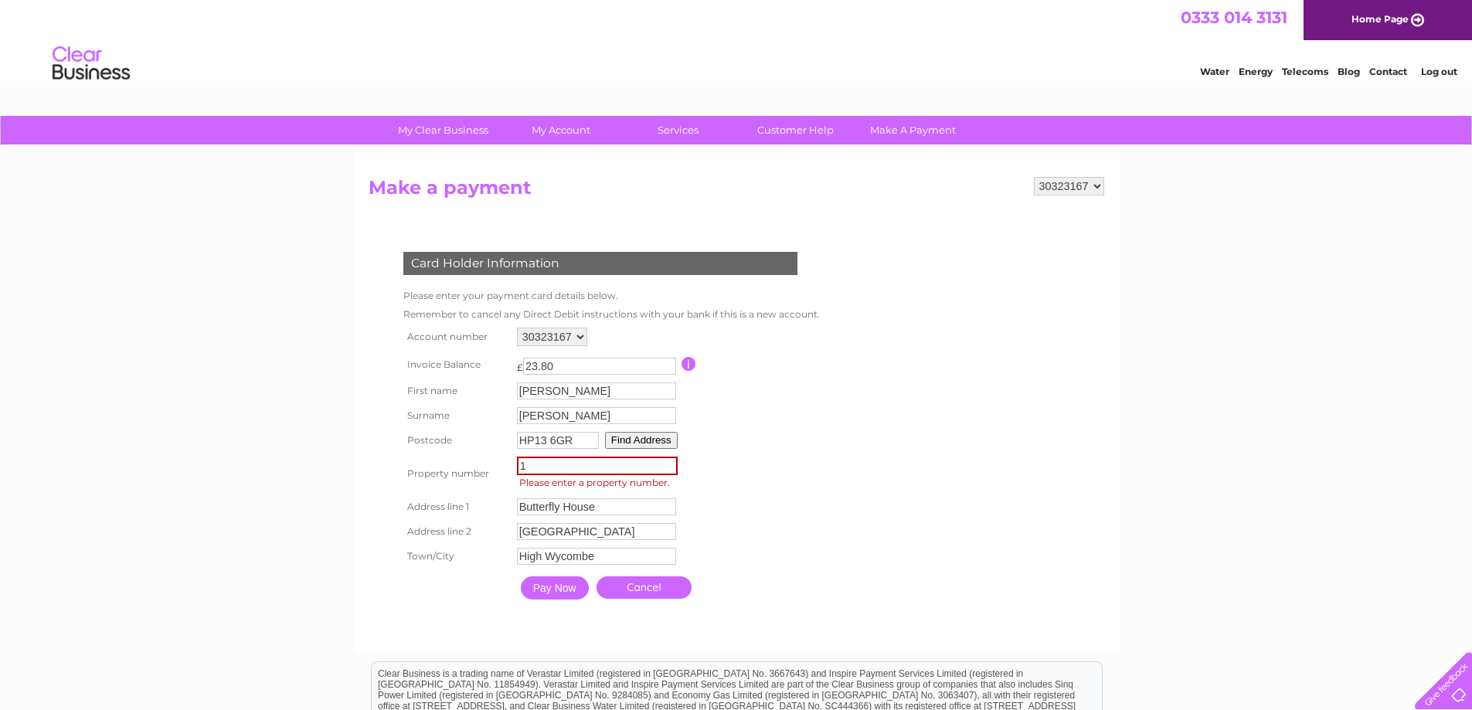
type input "1"
click at [549, 584] on input "Pay Now" at bounding box center [553, 586] width 68 height 23
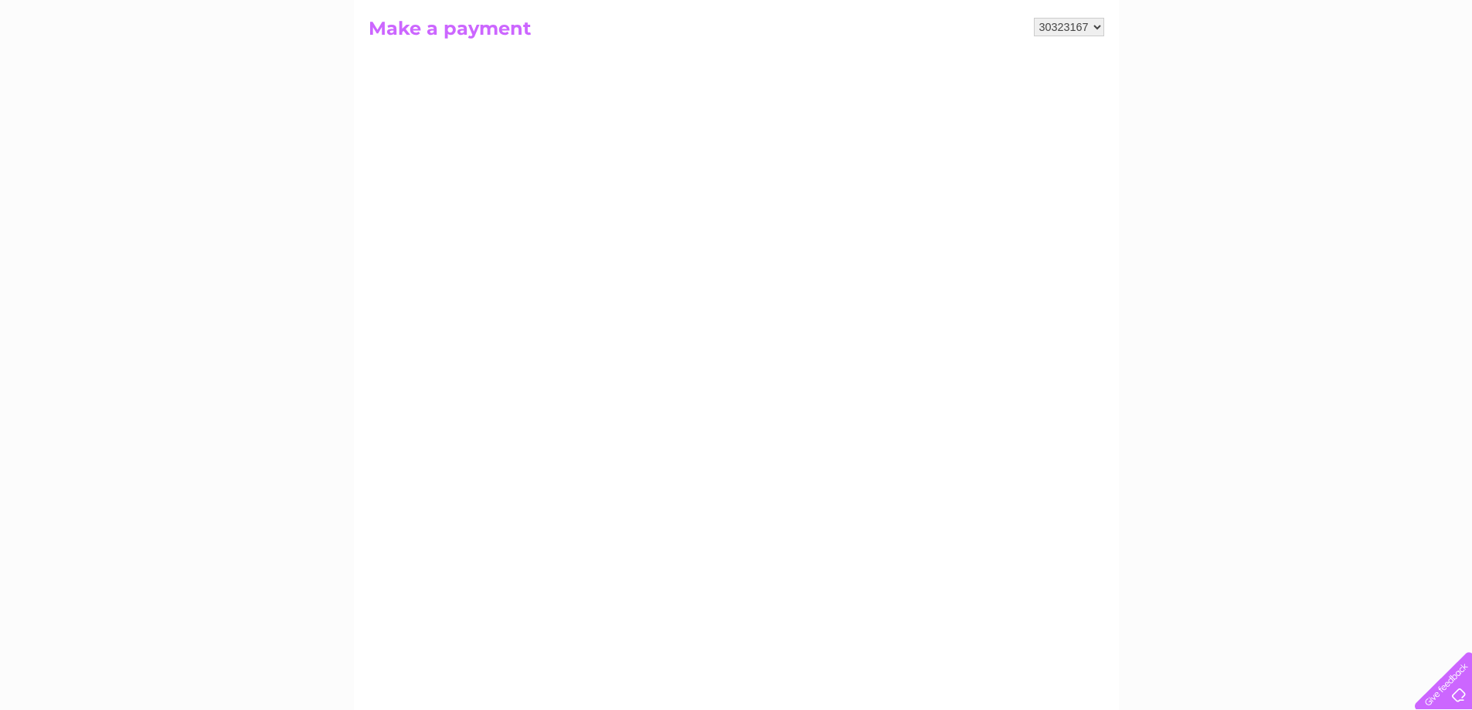
scroll to position [155, 0]
click at [1224, 467] on div "My Clear Business Login Details My Details My Preferences Link Account My Accou…" at bounding box center [736, 502] width 1472 height 1083
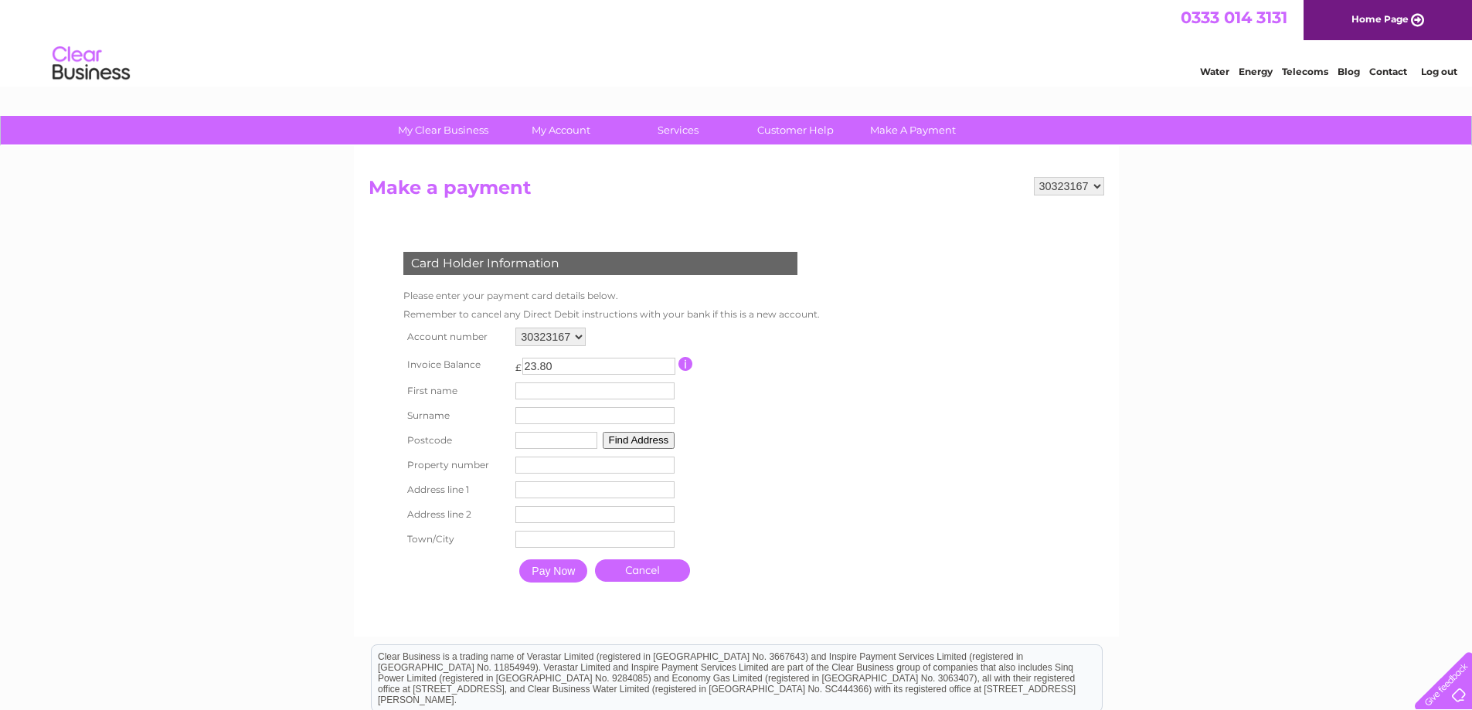
click at [612, 400] on td "First name" at bounding box center [595, 391] width 167 height 25
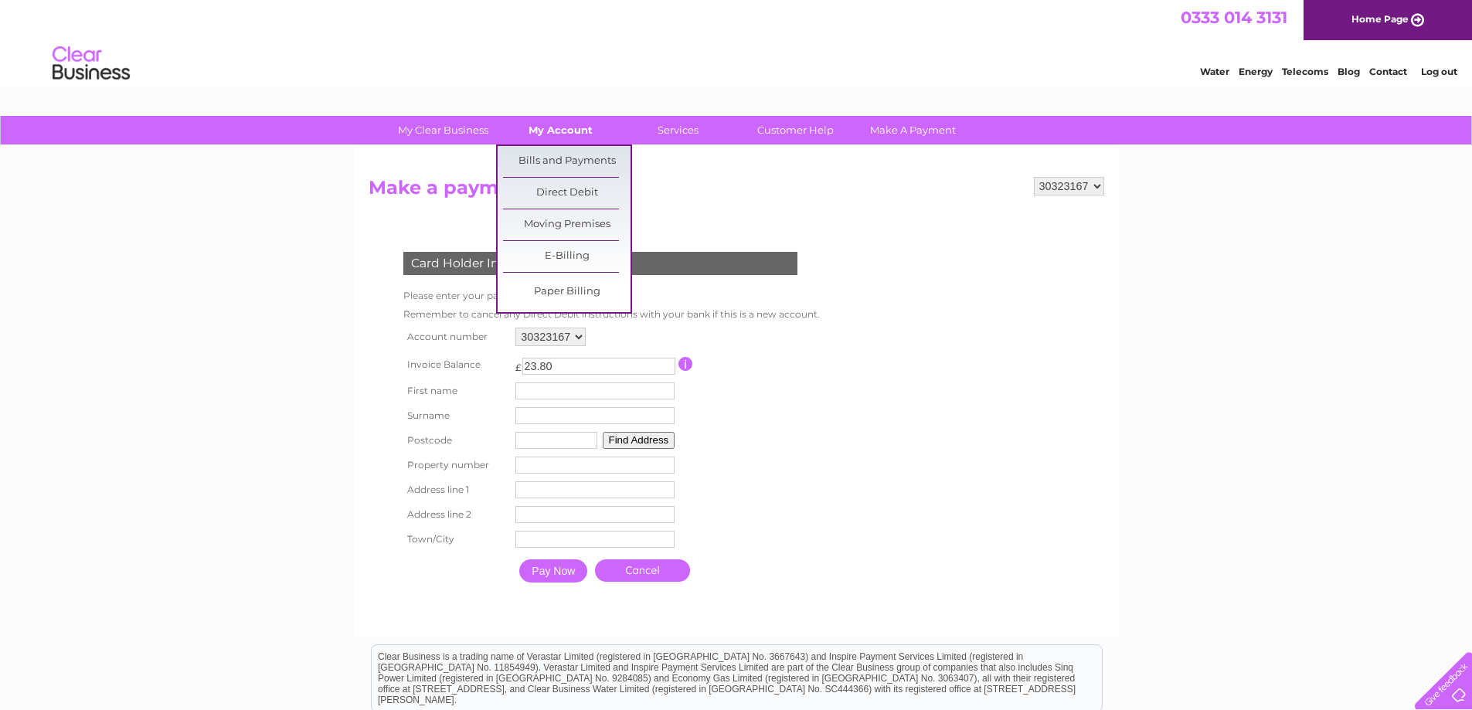
click at [560, 125] on link "My Account" at bounding box center [561, 130] width 128 height 29
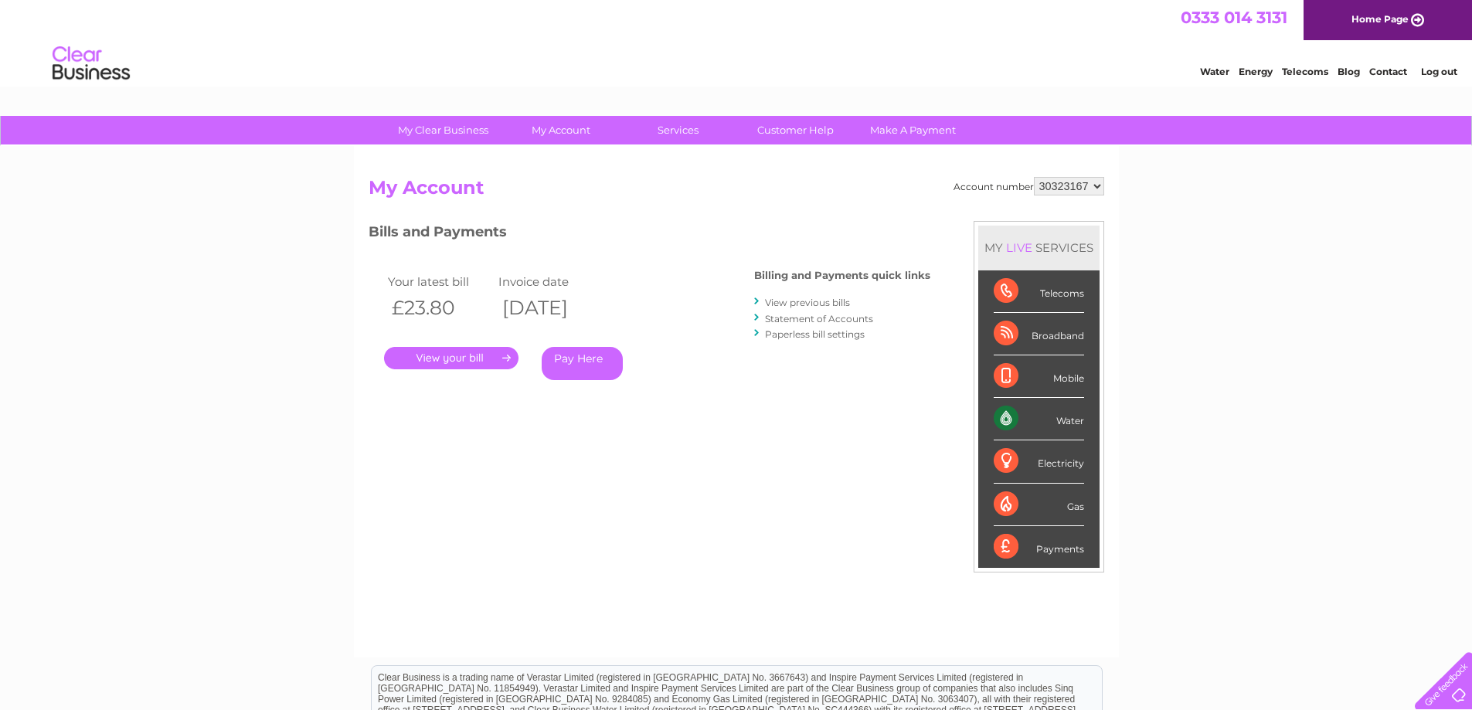
click at [587, 363] on link "Pay Here" at bounding box center [582, 363] width 81 height 33
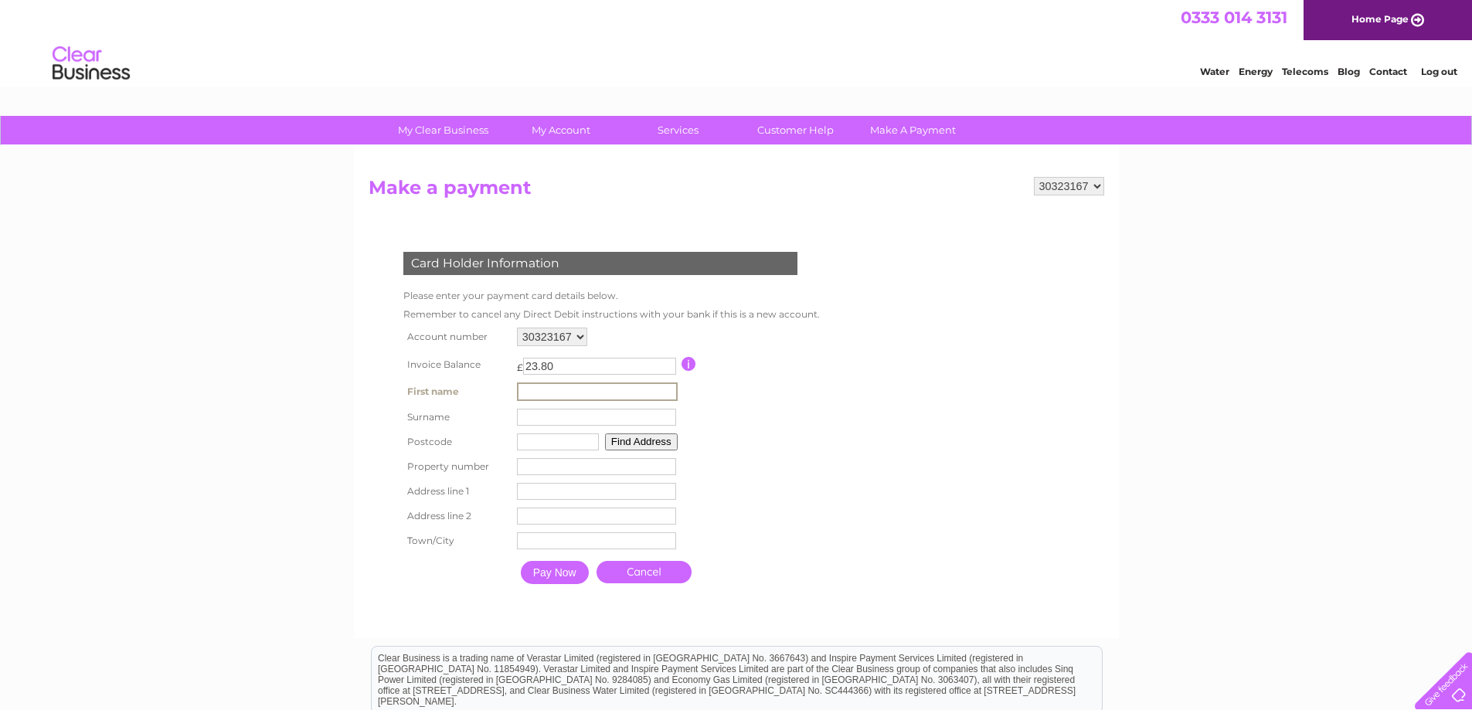
click at [585, 393] on input "text" at bounding box center [597, 392] width 161 height 19
type input "[PERSON_NAME]"
type input "HP13 6GR"
type input "South Bucks Hospice"
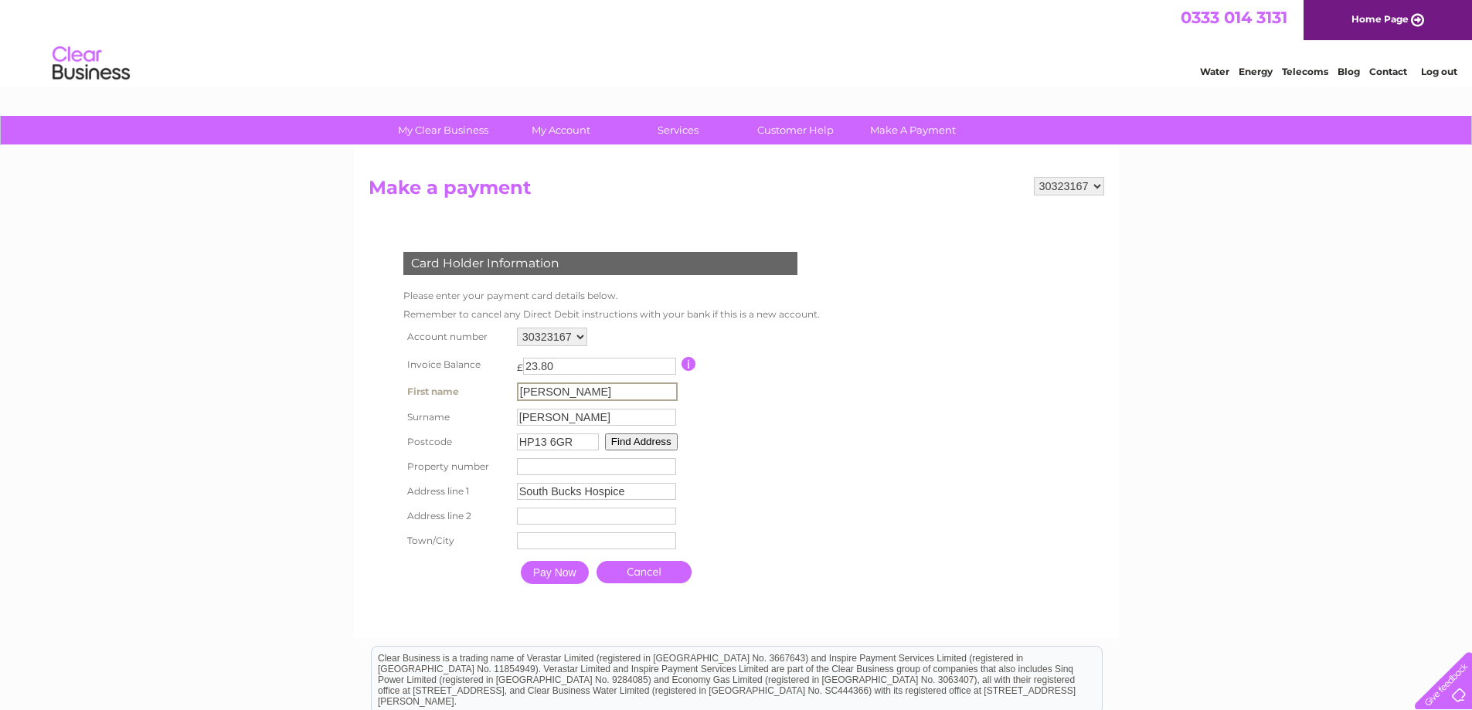
type input "Butterfly House"
type input "[GEOGRAPHIC_DATA]"
click at [756, 451] on table "Account number 30323167 Invoice Balance £ 23.80 First name [PERSON_NAME]" at bounding box center [608, 457] width 417 height 267
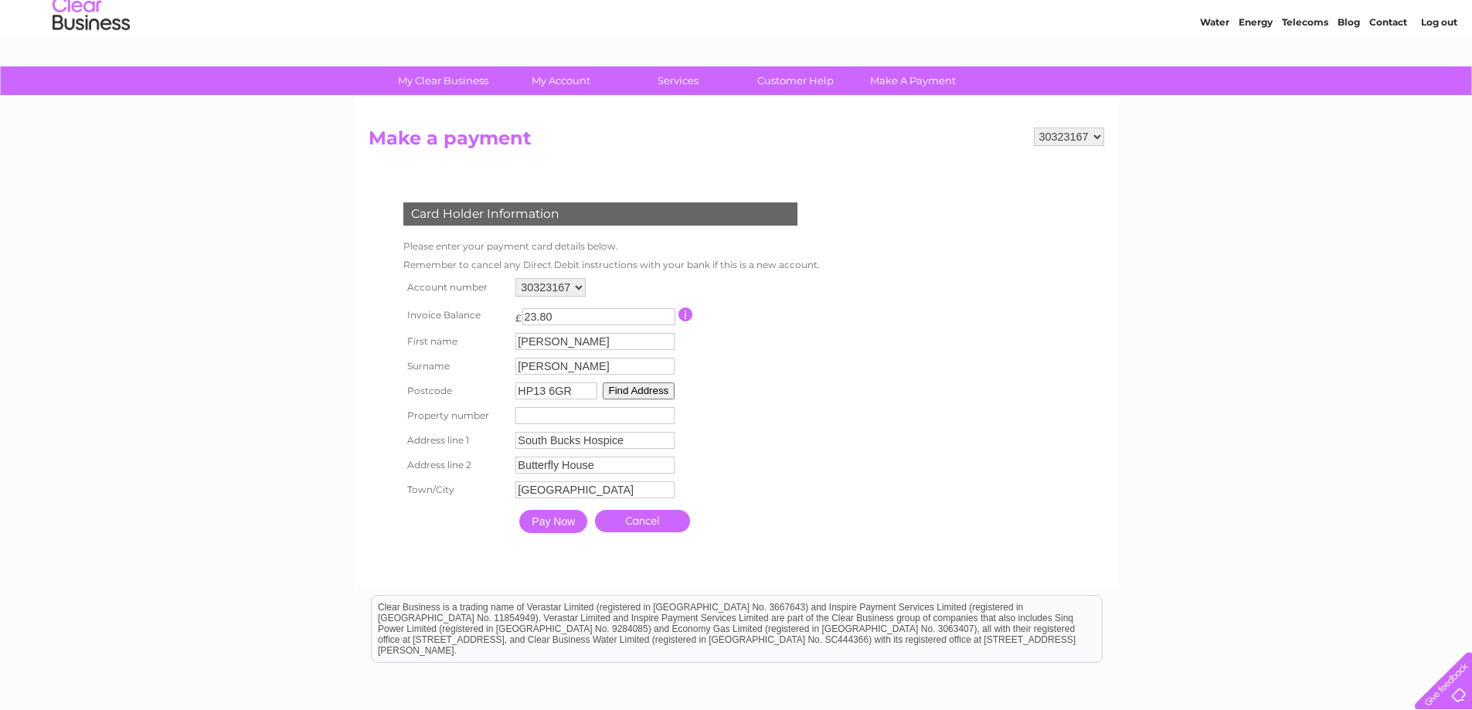
scroll to position [155, 0]
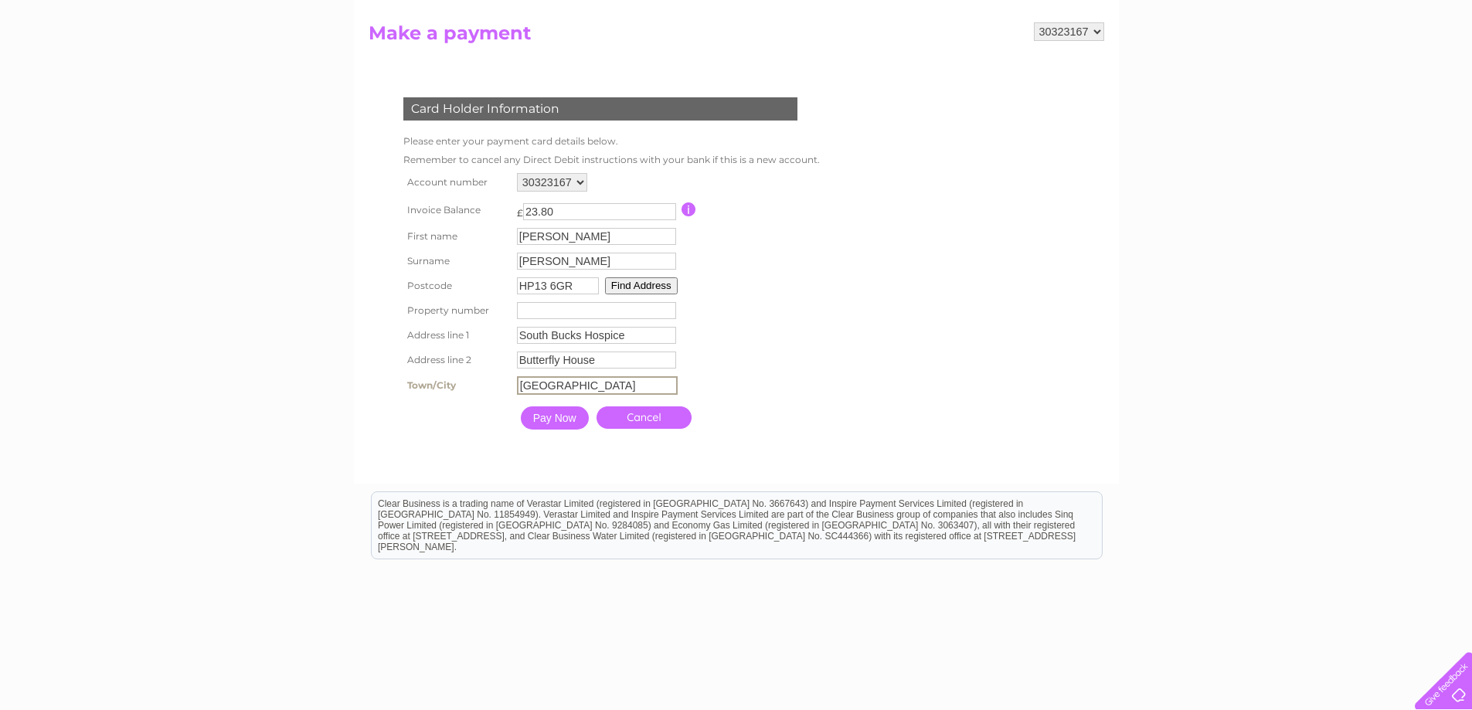
drag, startPoint x: 611, startPoint y: 383, endPoint x: 477, endPoint y: 363, distance: 135.3
click at [477, 363] on tbody "Account number 30323167 Invoice Balance £ 23.80 [PERSON_NAME]" at bounding box center [610, 303] width 421 height 268
drag, startPoint x: 610, startPoint y: 365, endPoint x: 376, endPoint y: 346, distance: 234.2
click at [376, 346] on div "Card Holder Information Please enter your payment card details below. Remember …" at bounding box center [604, 260] width 470 height 356
drag, startPoint x: 645, startPoint y: 335, endPoint x: 338, endPoint y: 325, distance: 307.8
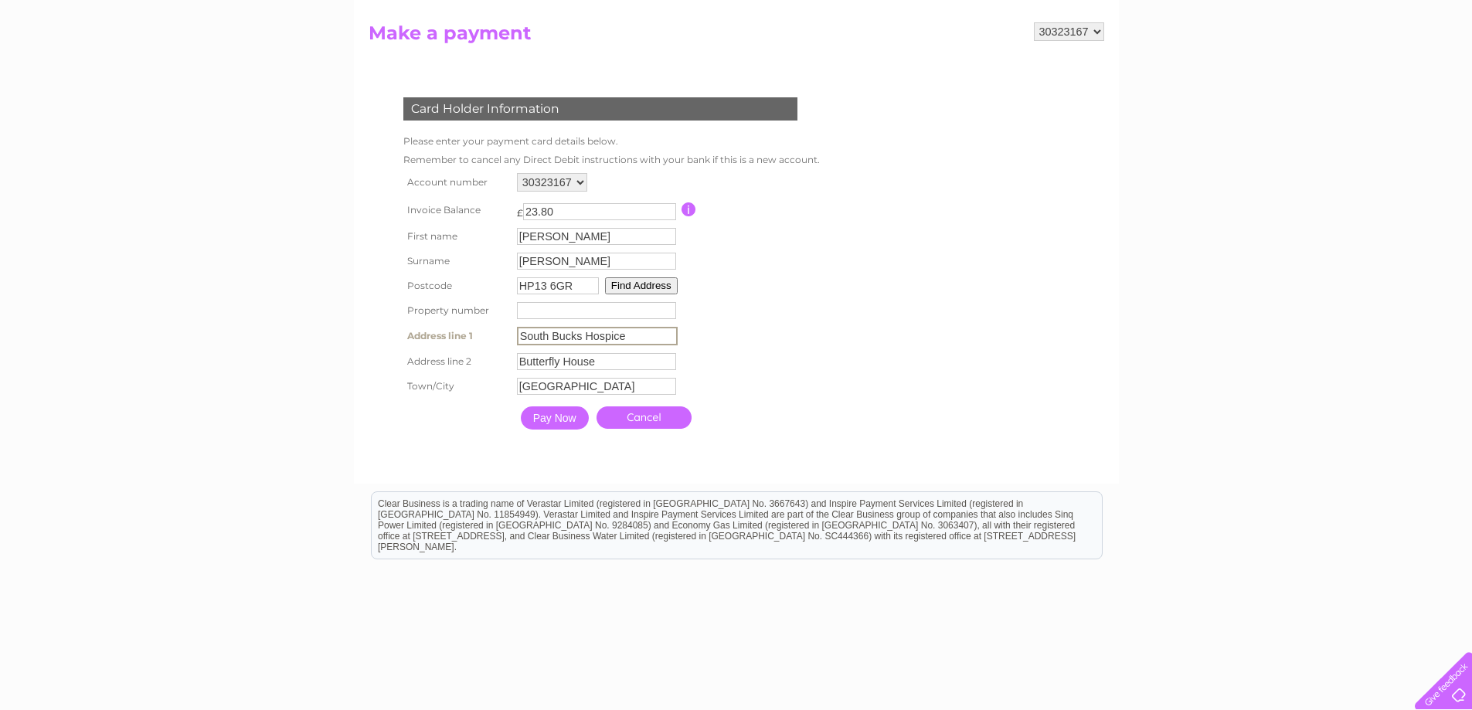
click at [338, 325] on div "My Clear Business Login Details My Details My Preferences Link Account My Accou…" at bounding box center [736, 354] width 1472 height 787
paste input "Butterfly Hous"
type input "Butterfly House"
drag, startPoint x: 608, startPoint y: 387, endPoint x: 426, endPoint y: 383, distance: 182.5
click at [426, 383] on tr "Town/City Kingswood Park Town" at bounding box center [610, 386] width 421 height 26
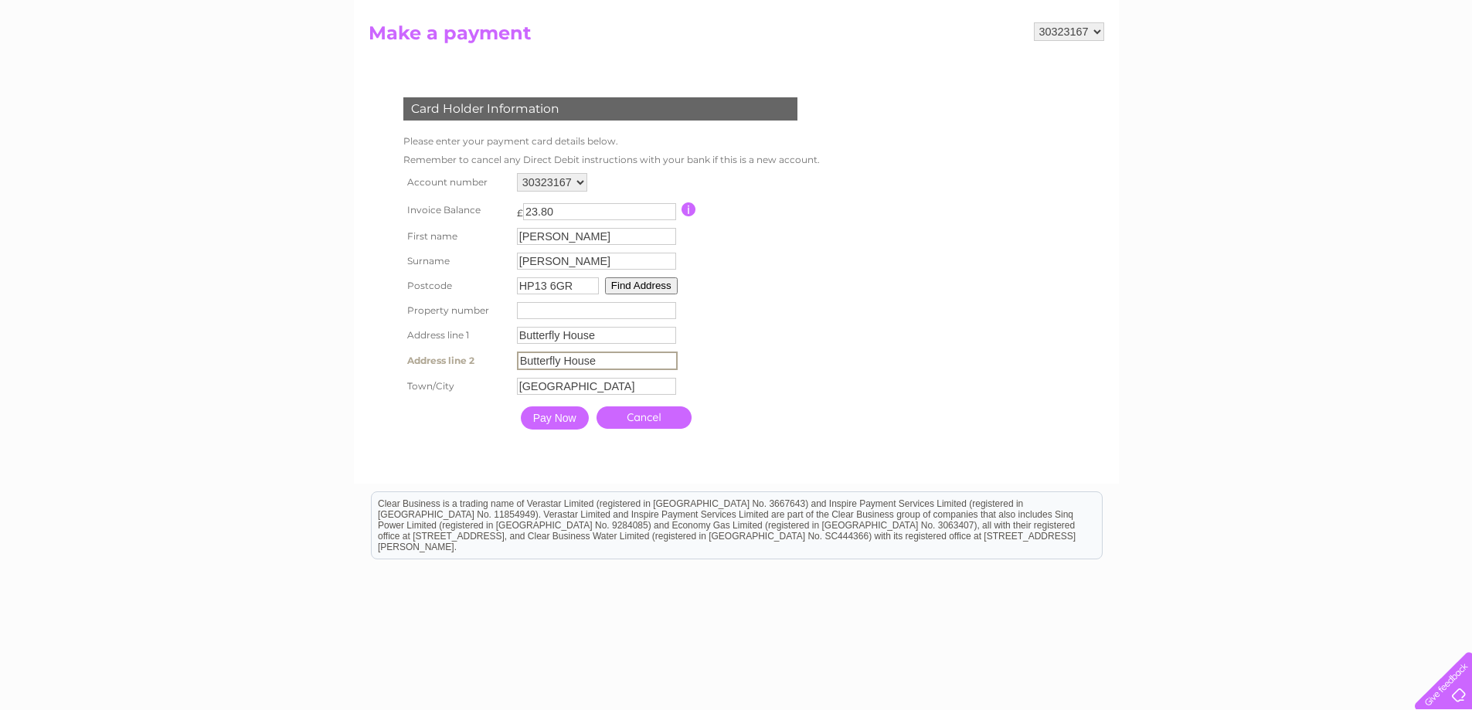
drag, startPoint x: 604, startPoint y: 359, endPoint x: 441, endPoint y: 359, distance: 162.3
click at [441, 359] on tr "Address line 2 Butterfly House Address Line Two" at bounding box center [610, 361] width 421 height 26
paste input "Kingswood Park"
type input "Kingswood Park"
drag, startPoint x: 614, startPoint y: 386, endPoint x: 427, endPoint y: 383, distance: 186.3
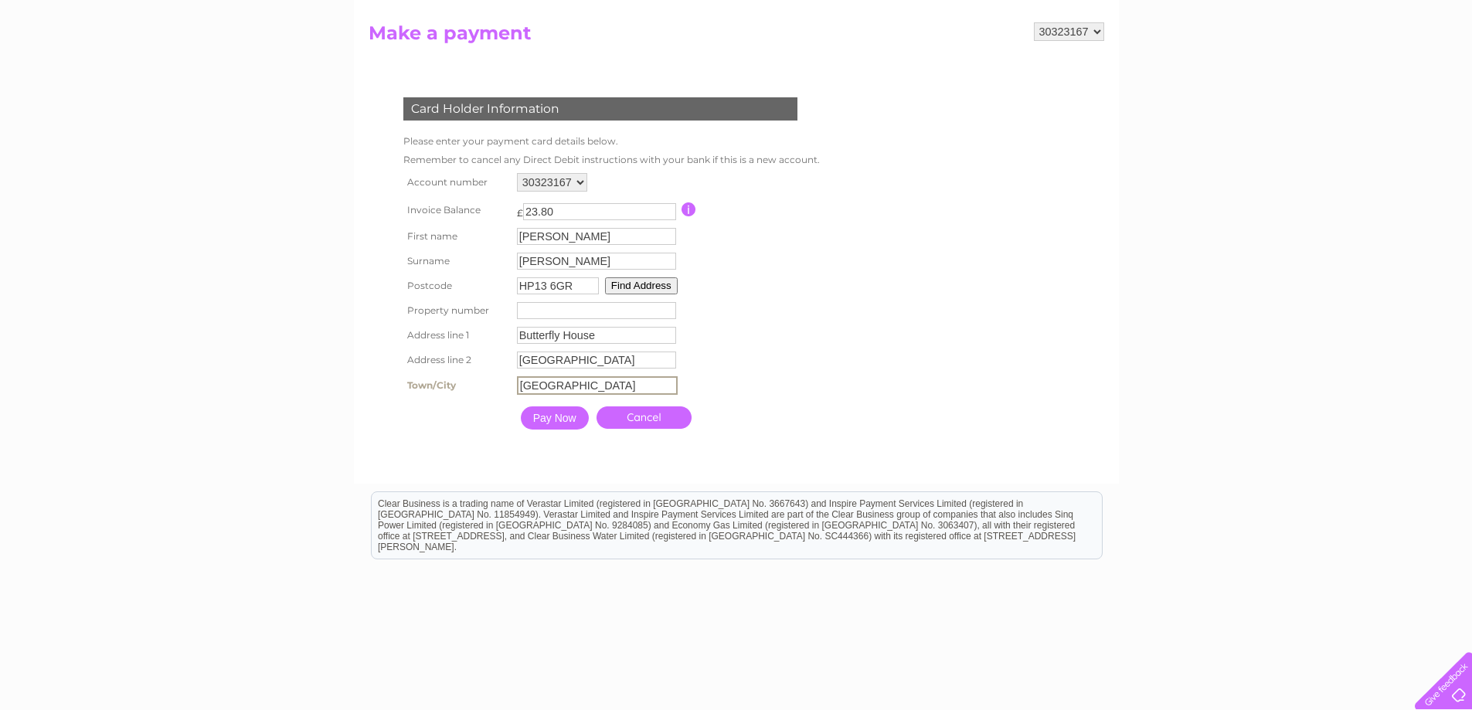
click at [427, 383] on tr "Town/City Kingswood Park Town" at bounding box center [610, 386] width 421 height 26
type input "High Wycombe"
click at [548, 418] on input "Pay Now" at bounding box center [553, 416] width 68 height 23
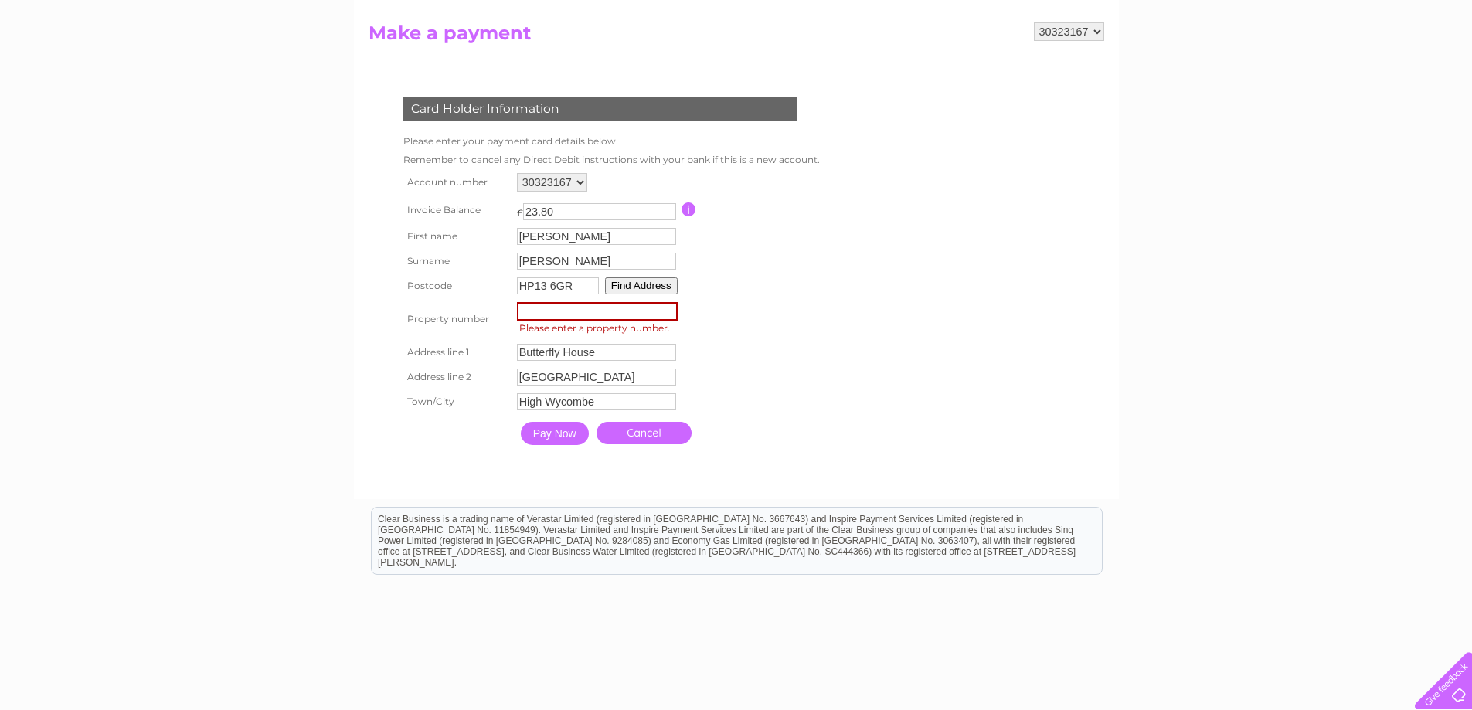
click at [559, 308] on input "number" at bounding box center [597, 311] width 161 height 19
type input "1"
click at [553, 437] on input "Pay Now" at bounding box center [553, 431] width 68 height 23
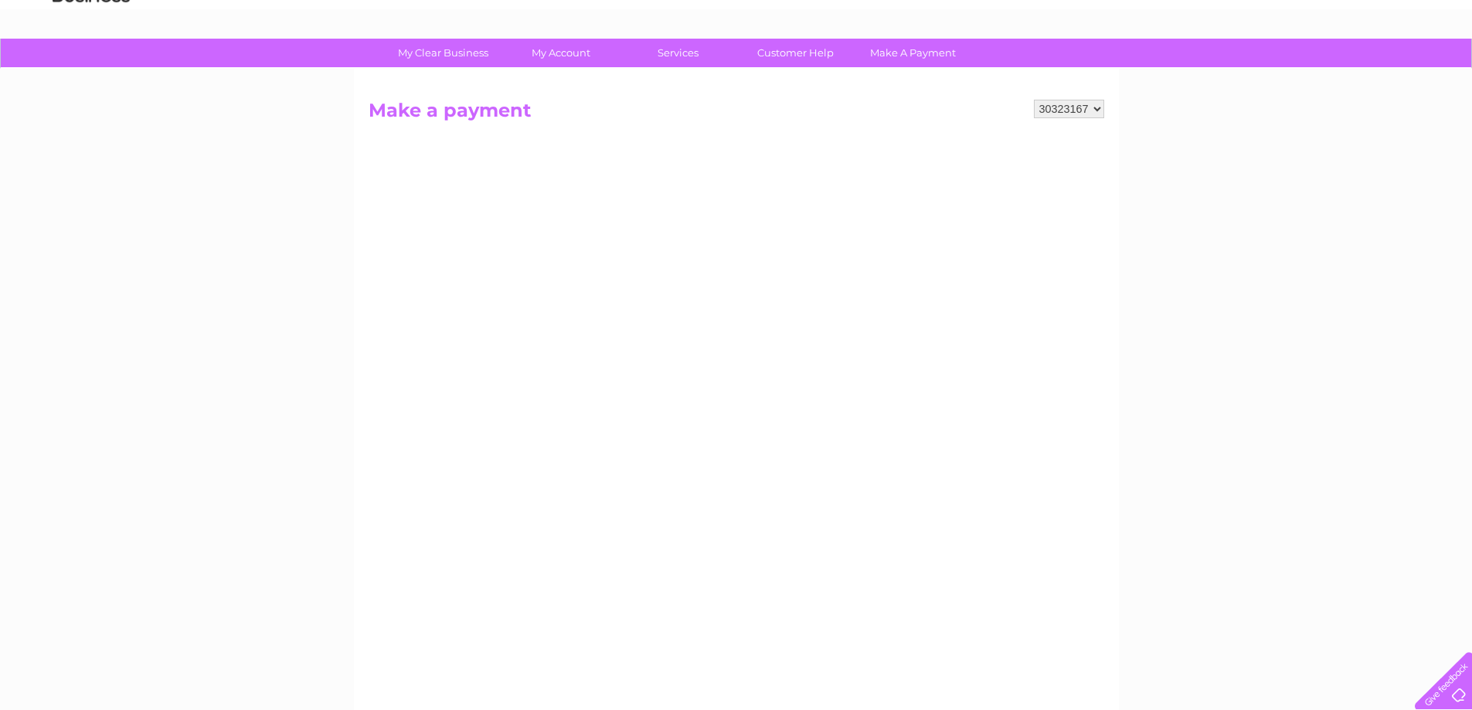
scroll to position [0, 0]
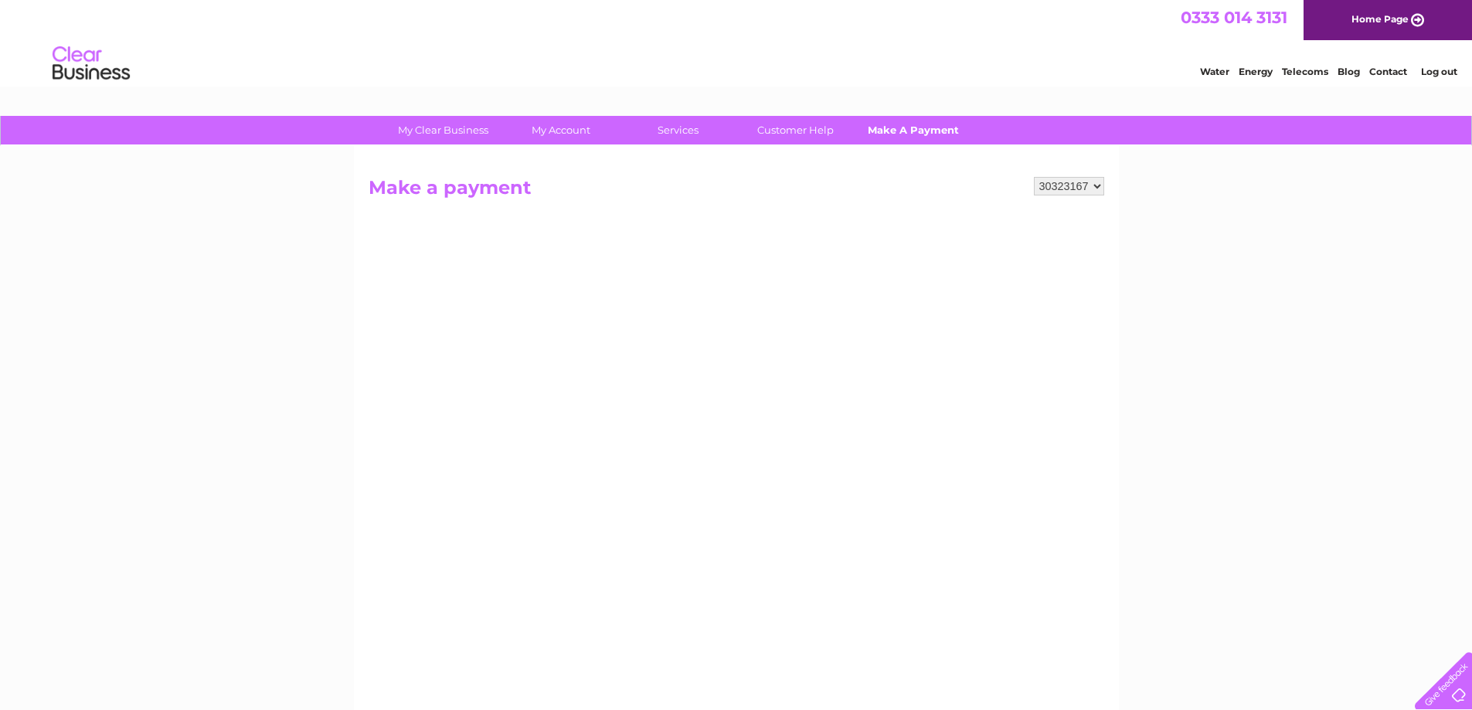
click at [907, 120] on link "Make A Payment" at bounding box center [913, 130] width 128 height 29
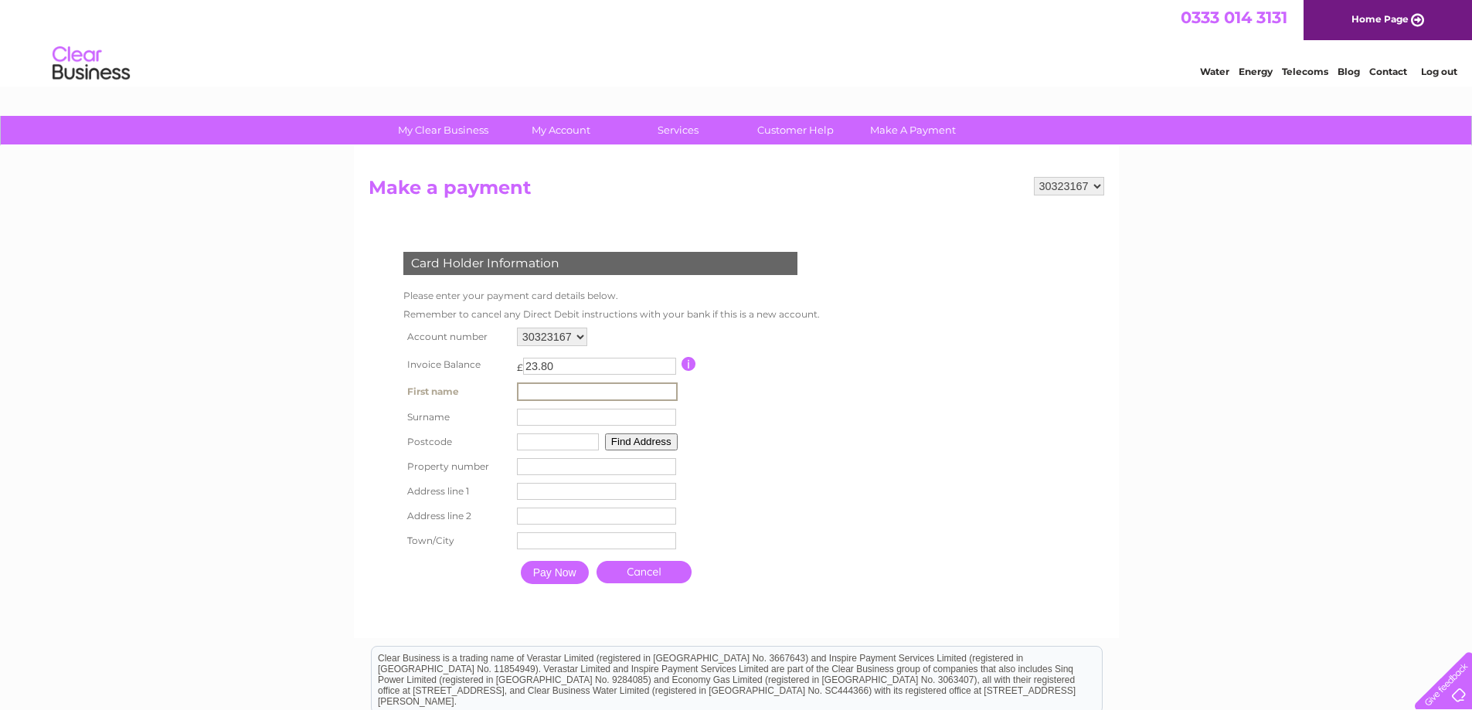
click at [536, 388] on input "text" at bounding box center [597, 392] width 161 height 19
type input "[PERSON_NAME]"
type input "HP13 6GR"
type input "South Bucks Hospice"
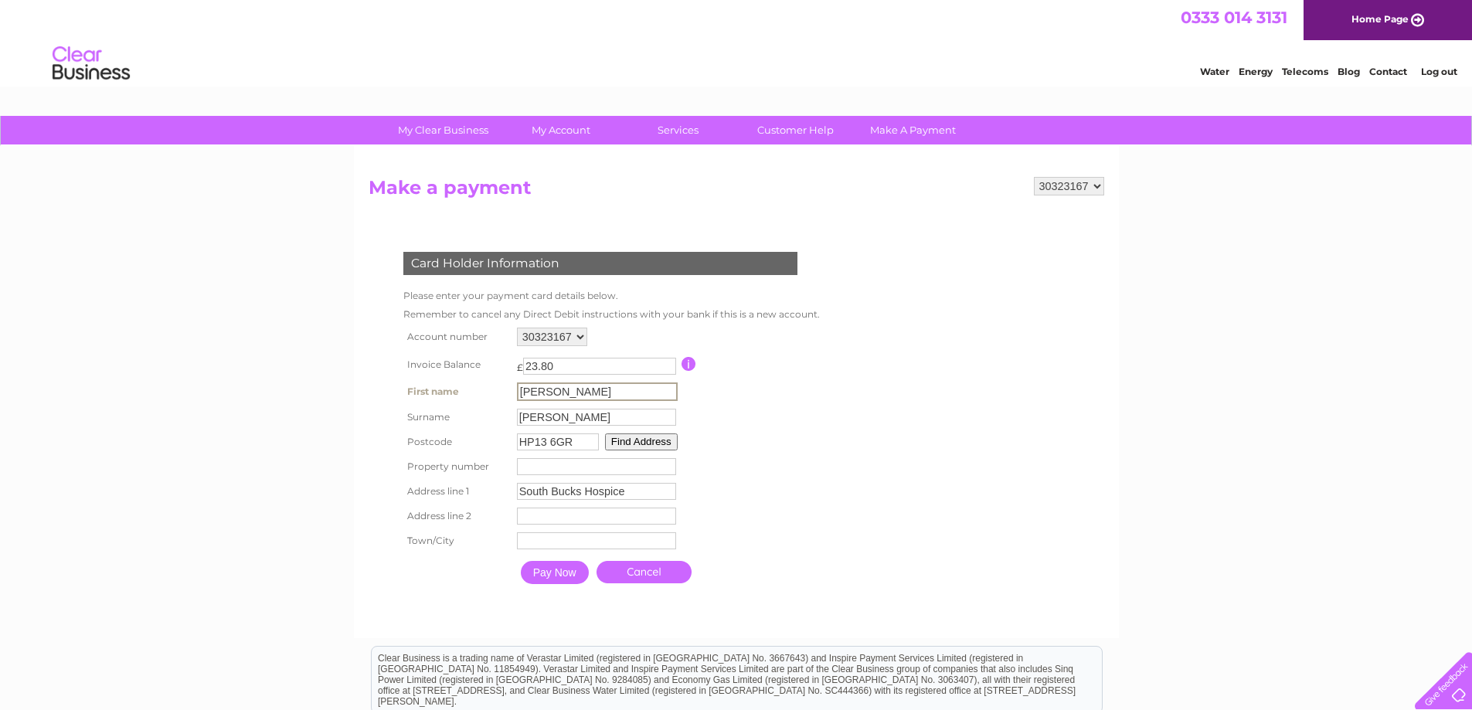
type input "Butterfly House"
type input "[GEOGRAPHIC_DATA]"
drag, startPoint x: 608, startPoint y: 520, endPoint x: 311, endPoint y: 502, distance: 296.6
click at [311, 502] on div "My Clear Business Login Details My Details My Preferences Link Account My Accou…" at bounding box center [736, 509] width 1472 height 787
drag, startPoint x: 657, startPoint y: 484, endPoint x: 359, endPoint y: 485, distance: 298.4
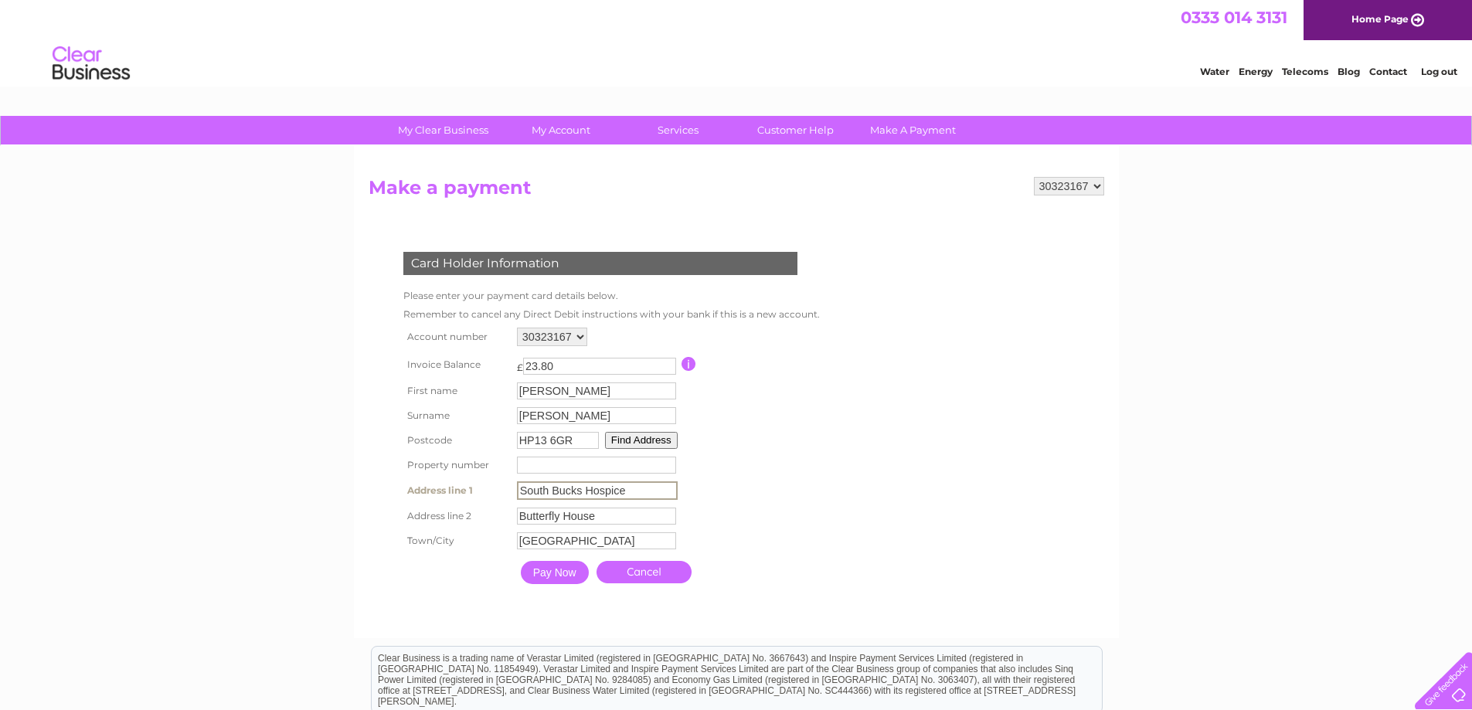
click at [359, 485] on div "30323167 Make a payment Card Holder Information Please enter your payment card …" at bounding box center [736, 392] width 765 height 492
paste input "Butterfly Hous"
type input "Butterfly House"
drag, startPoint x: 618, startPoint y: 546, endPoint x: 400, endPoint y: 536, distance: 218.2
click at [400, 536] on tr "Town/City [GEOGRAPHIC_DATA] Town" at bounding box center [610, 540] width 421 height 26
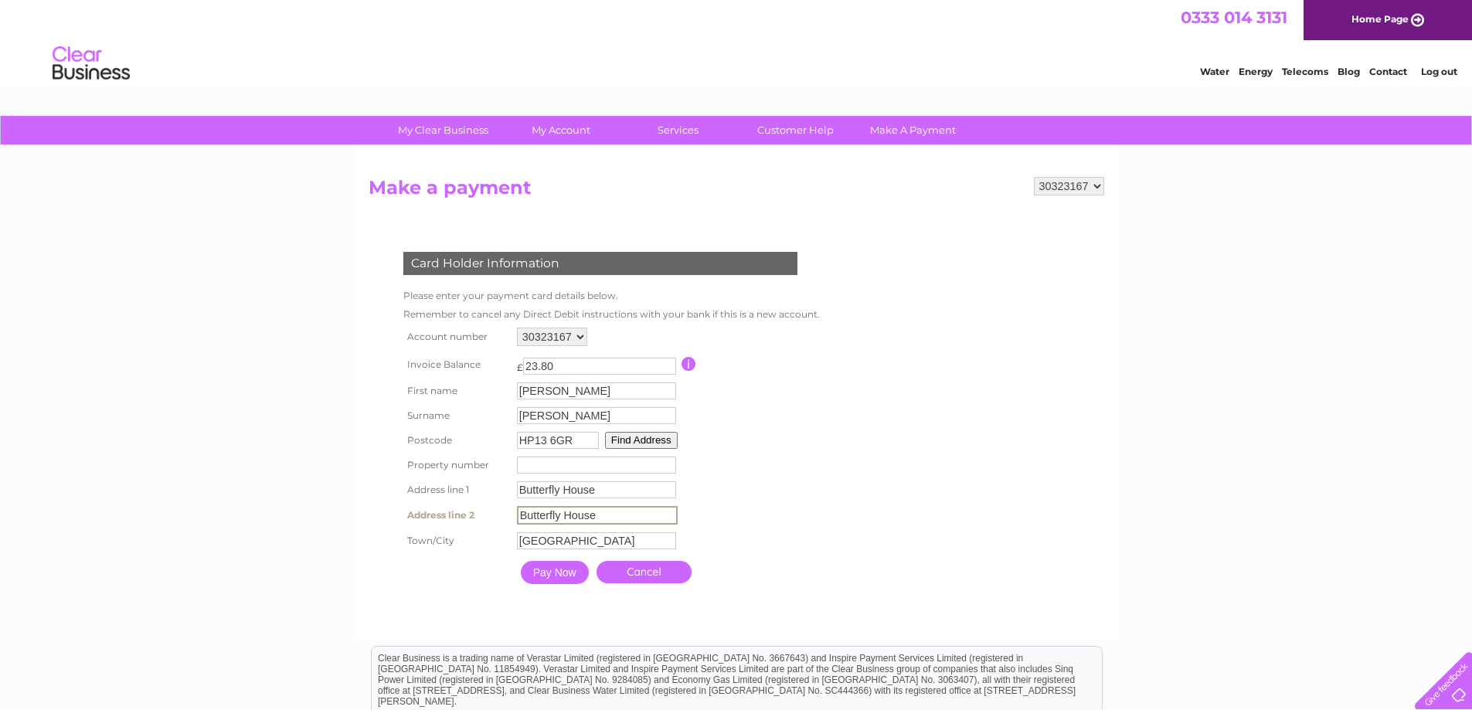
drag, startPoint x: 606, startPoint y: 513, endPoint x: 342, endPoint y: 512, distance: 263.6
click at [342, 512] on div "My Clear Business Login Details My Details My Preferences Link Account My Accou…" at bounding box center [736, 509] width 1472 height 787
paste input "[GEOGRAPHIC_DATA]"
type input "[GEOGRAPHIC_DATA]"
drag, startPoint x: 612, startPoint y: 538, endPoint x: 443, endPoint y: 535, distance: 169.3
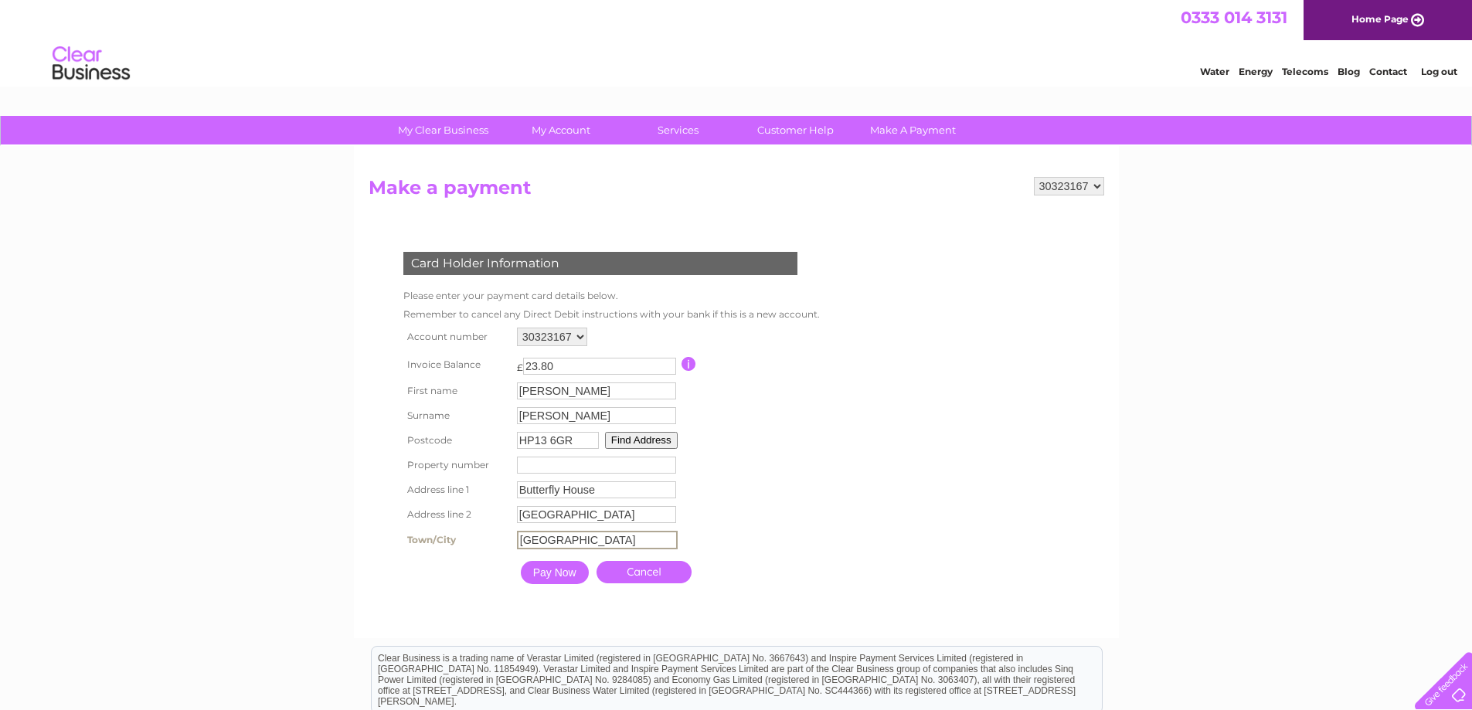
click at [443, 535] on tr "Town/City [GEOGRAPHIC_DATA] Town" at bounding box center [610, 540] width 421 height 26
type input "High Wycombe"
click at [556, 465] on input "number" at bounding box center [596, 465] width 159 height 17
type input "1"
click at [543, 575] on input "Pay Now" at bounding box center [553, 571] width 68 height 23
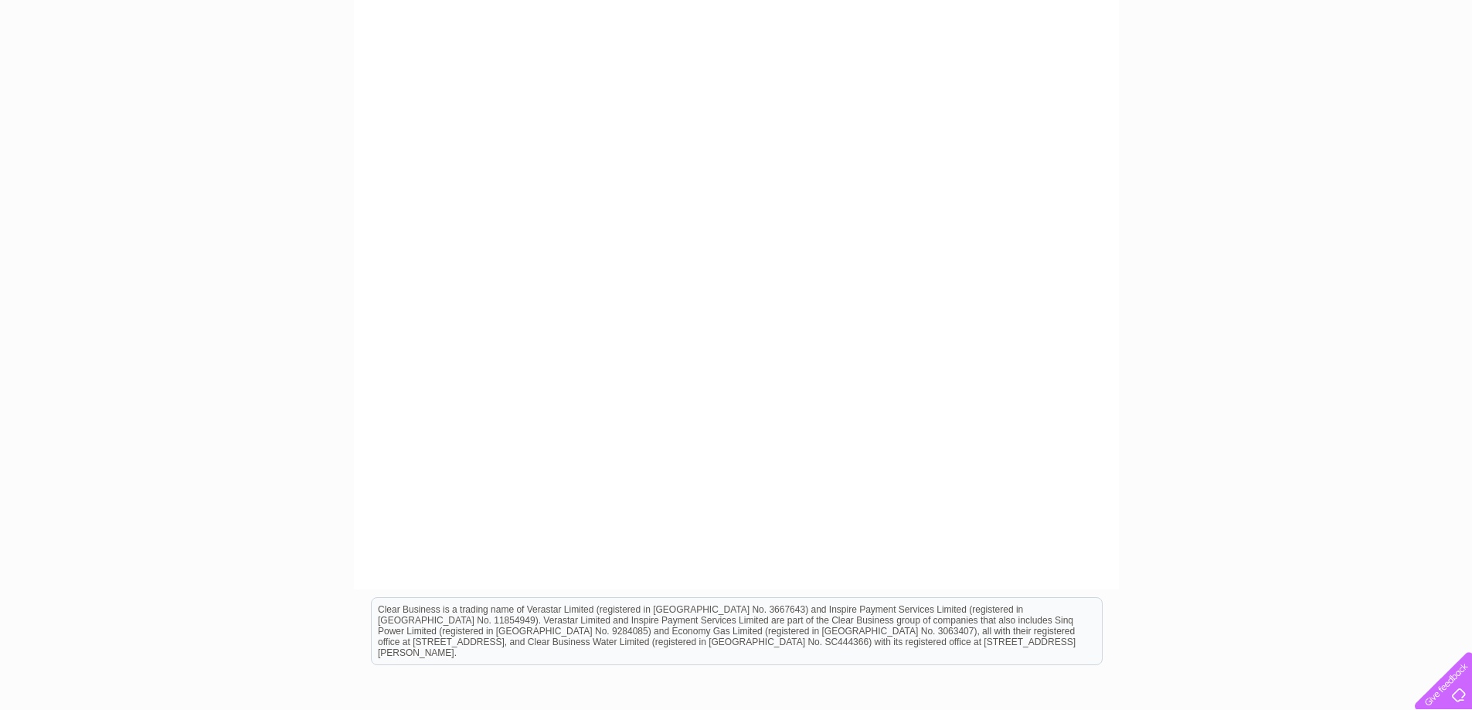
scroll to position [232, 0]
